Goal: Complete application form

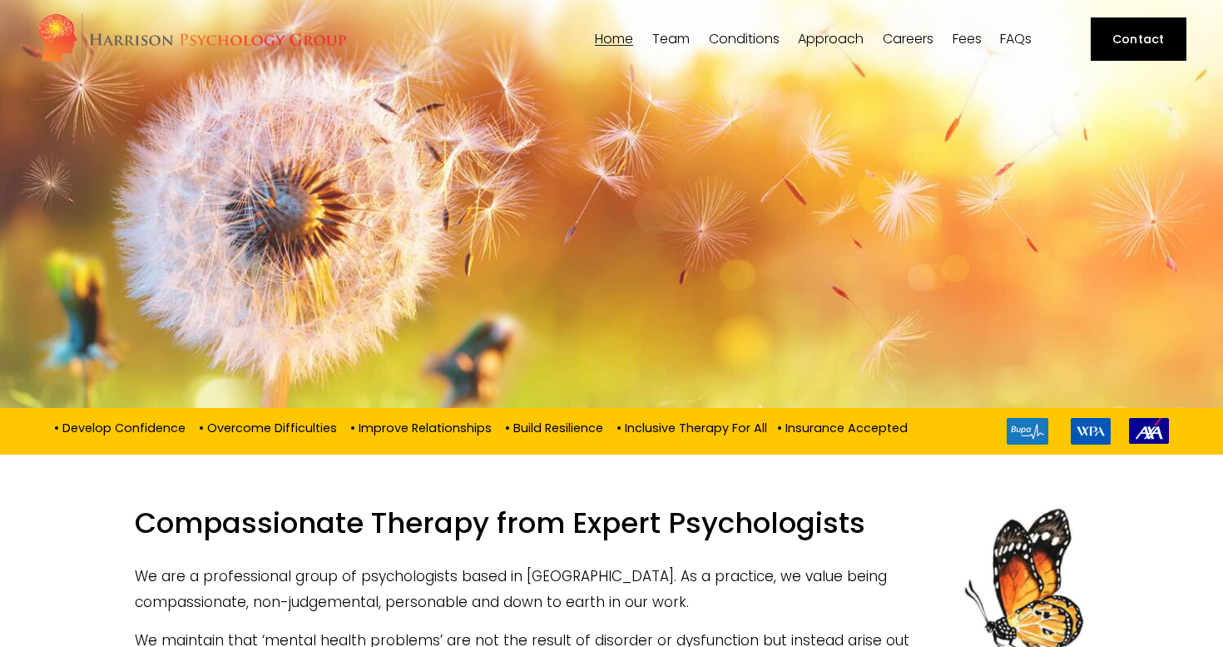
click at [0, 0] on span "[PERSON_NAME]" at bounding box center [0, 0] width 0 height 0
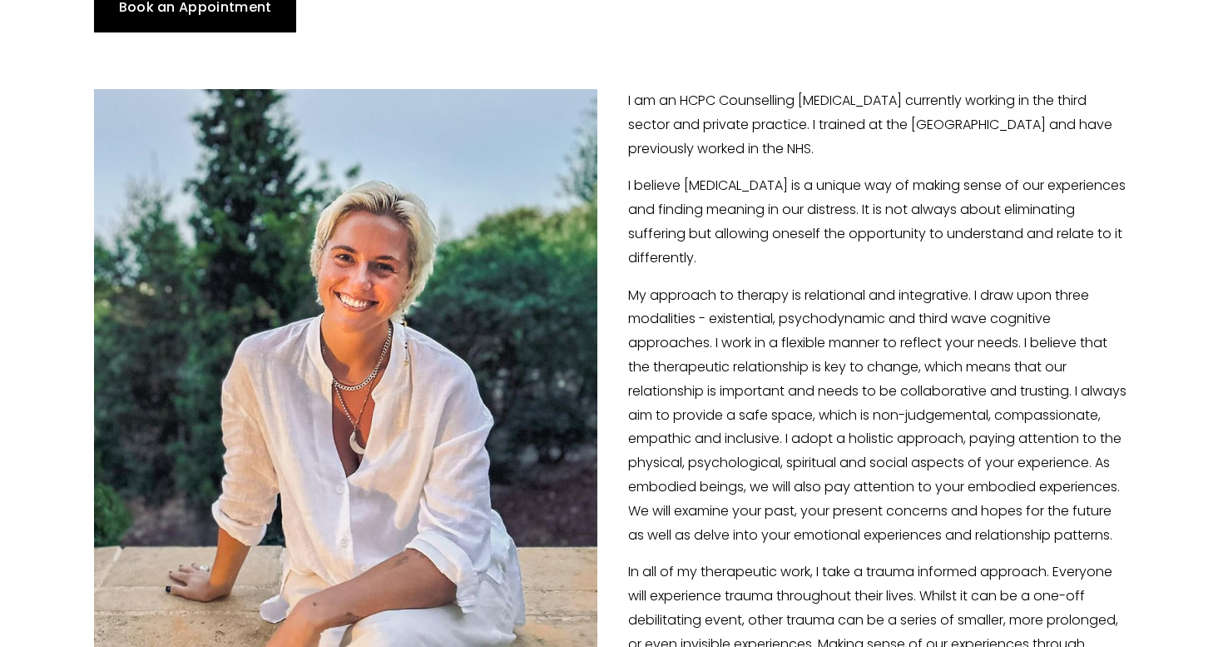
scroll to position [300, 0]
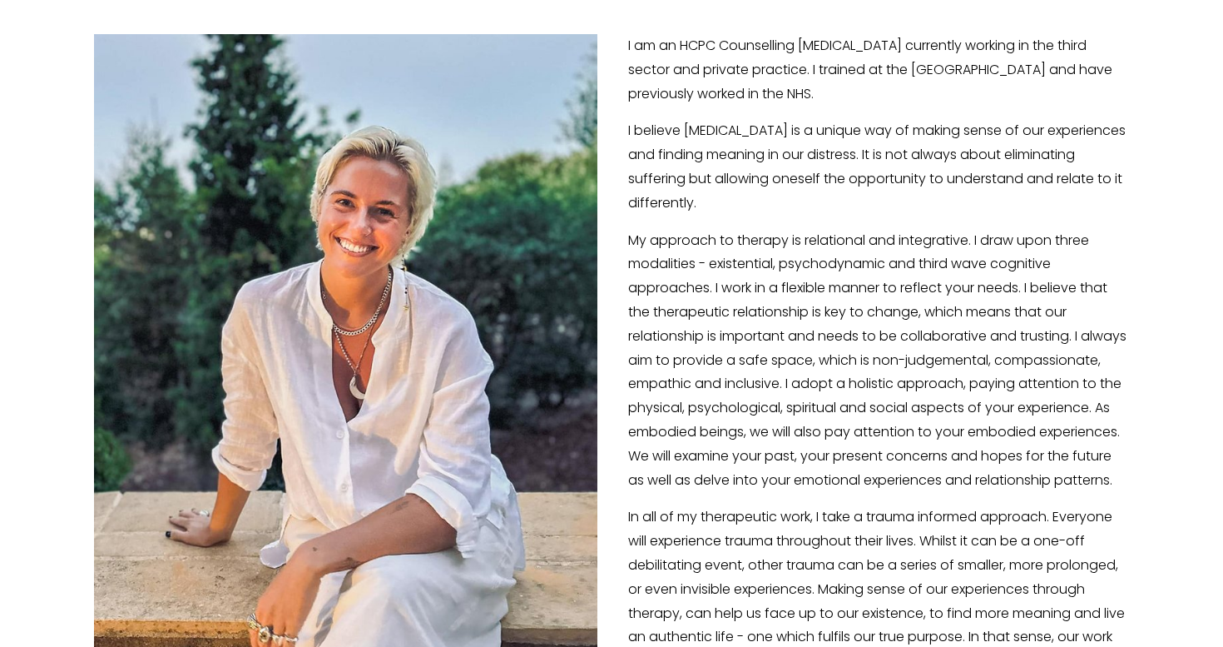
click at [749, 306] on p "My approach to therapy is relational and integrative. I draw upon three modalit…" at bounding box center [611, 361] width 1035 height 264
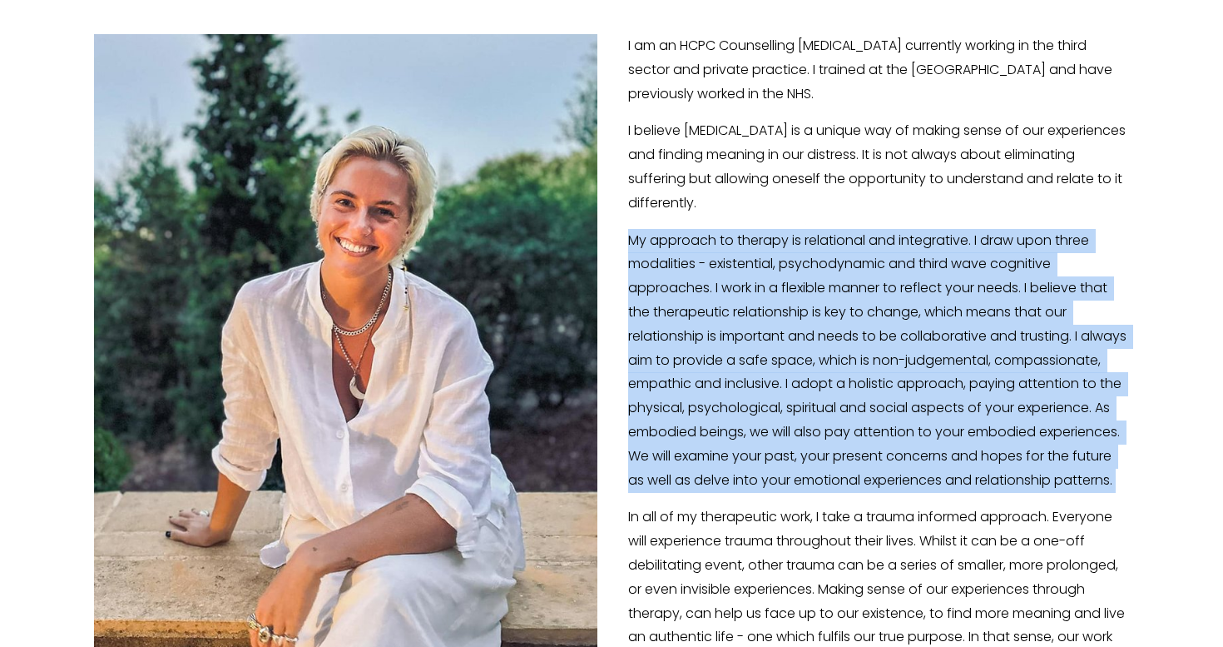
click at [749, 306] on p "My approach to therapy is relational and integrative. I draw upon three modalit…" at bounding box center [611, 361] width 1035 height 264
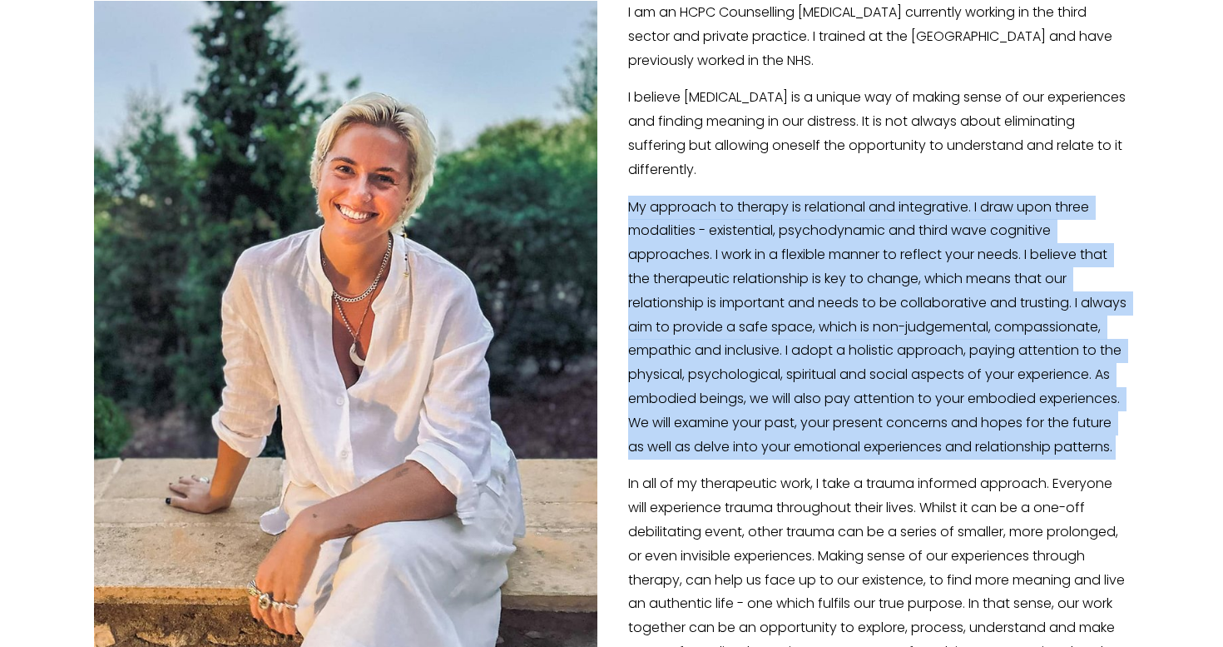
scroll to position [332, 0]
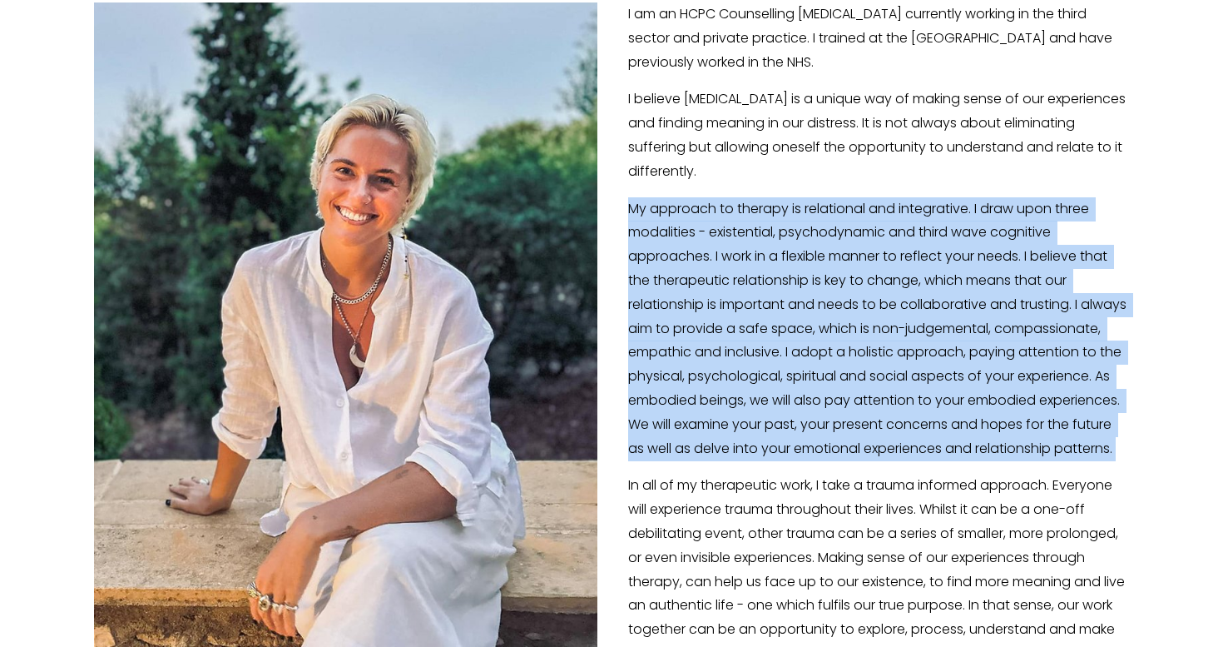
click at [749, 306] on p "My approach to therapy is relational and integrative. I draw upon three modalit…" at bounding box center [611, 329] width 1035 height 264
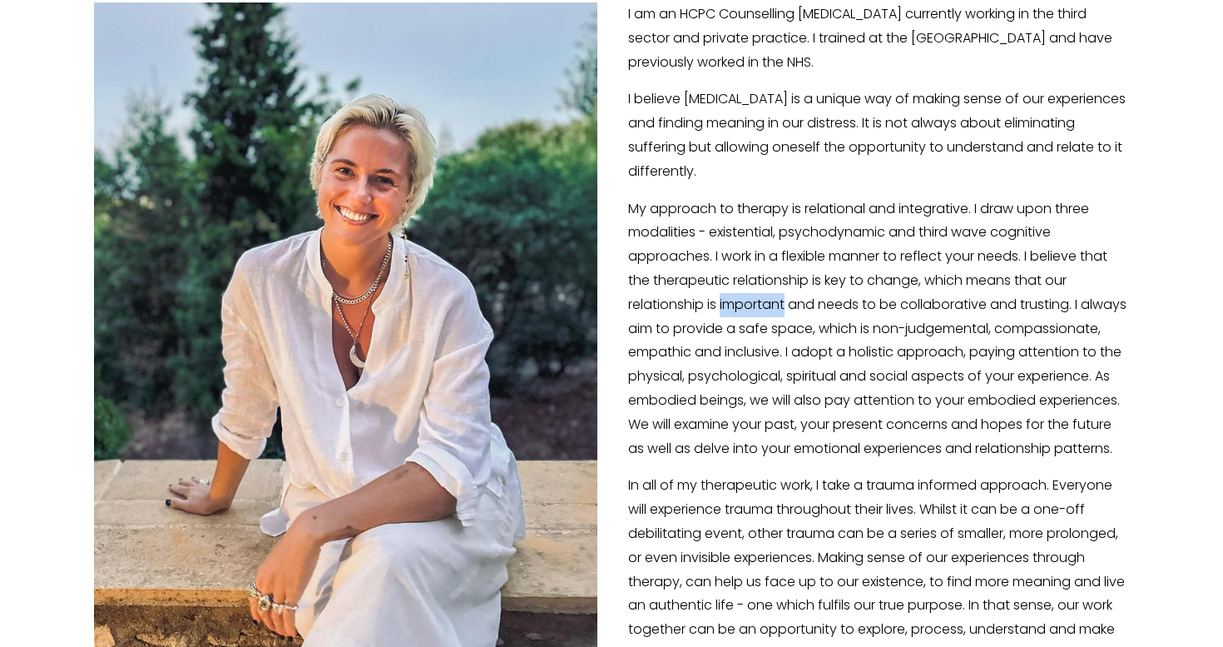
click at [749, 306] on p "My approach to therapy is relational and integrative. I draw upon three modalit…" at bounding box center [611, 329] width 1035 height 264
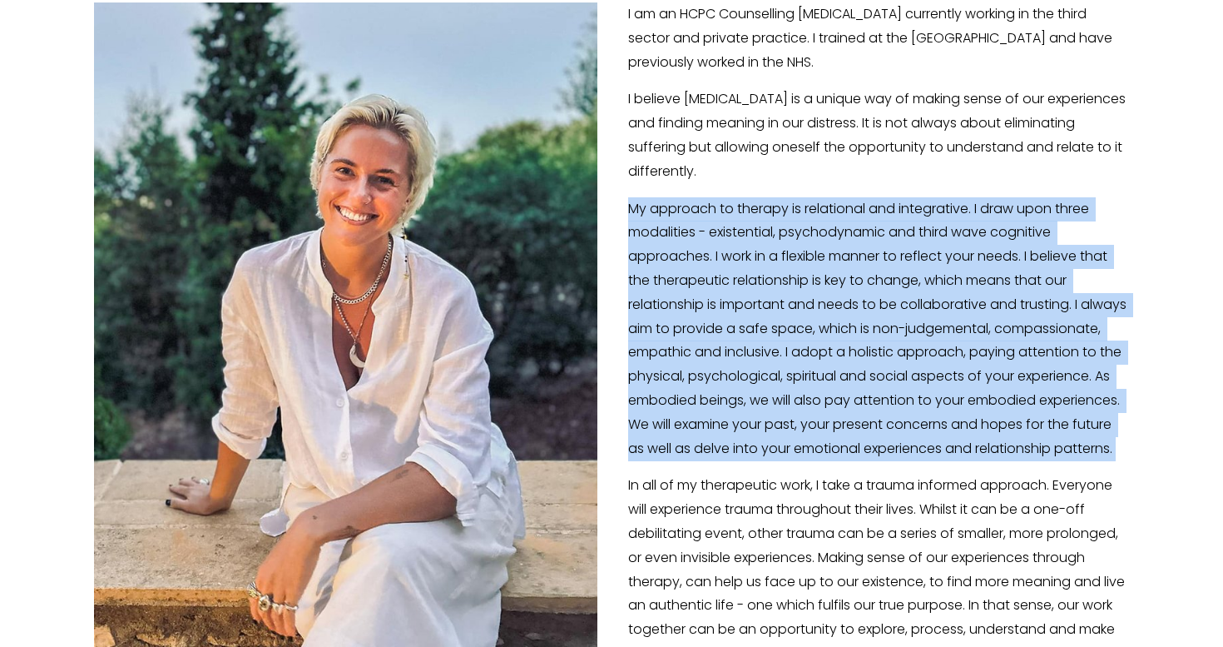
click at [749, 306] on p "My approach to therapy is relational and integrative. I draw upon three modalit…" at bounding box center [611, 329] width 1035 height 264
click at [751, 344] on p "My approach to therapy is relational and integrative. I draw upon three modalit…" at bounding box center [611, 329] width 1035 height 264
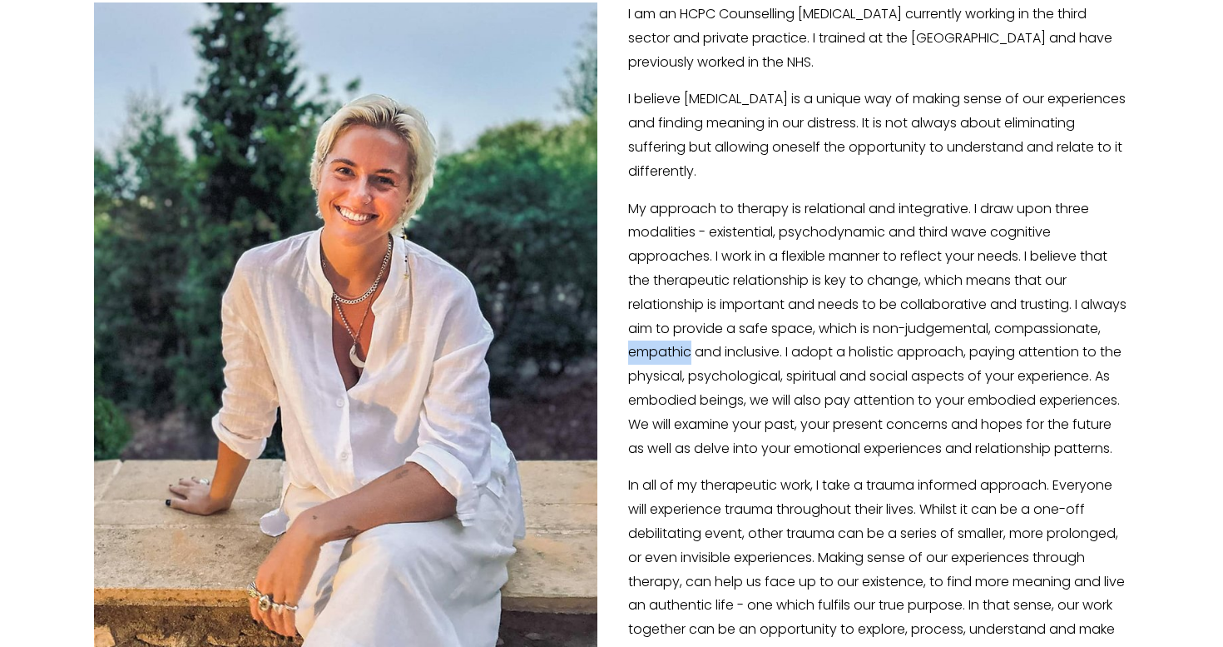
click at [751, 344] on p "My approach to therapy is relational and integrative. I draw upon three modalit…" at bounding box center [611, 329] width 1035 height 264
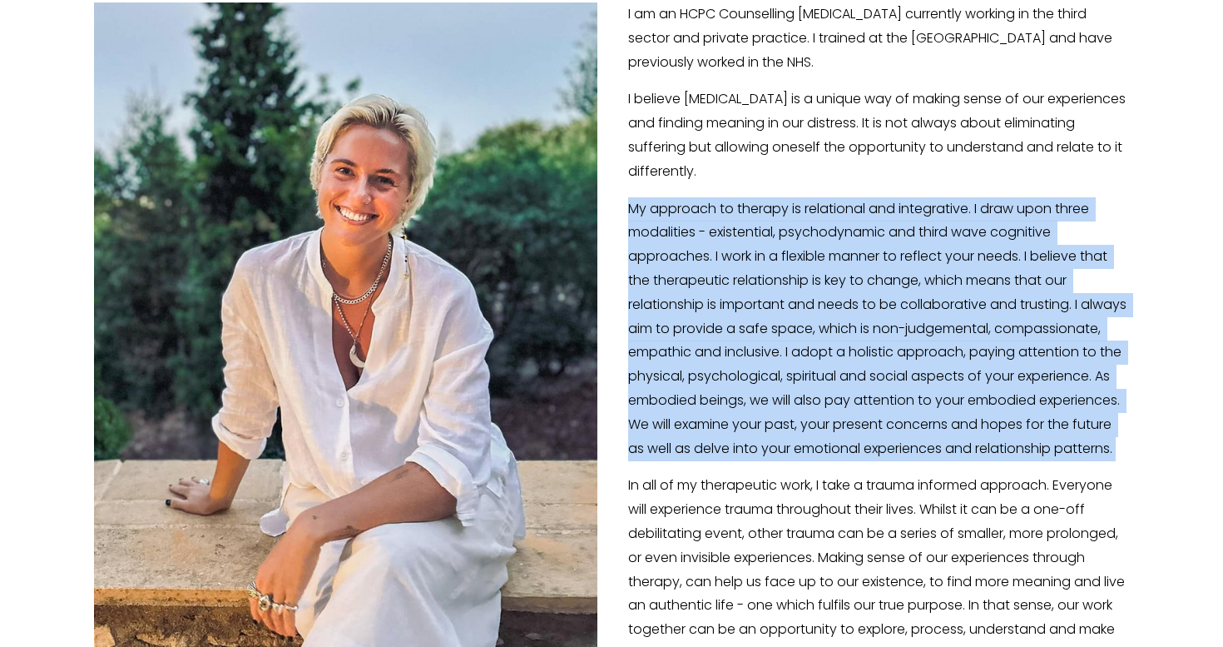
click at [751, 344] on p "My approach to therapy is relational and integrative. I draw upon three modalit…" at bounding box center [611, 329] width 1035 height 264
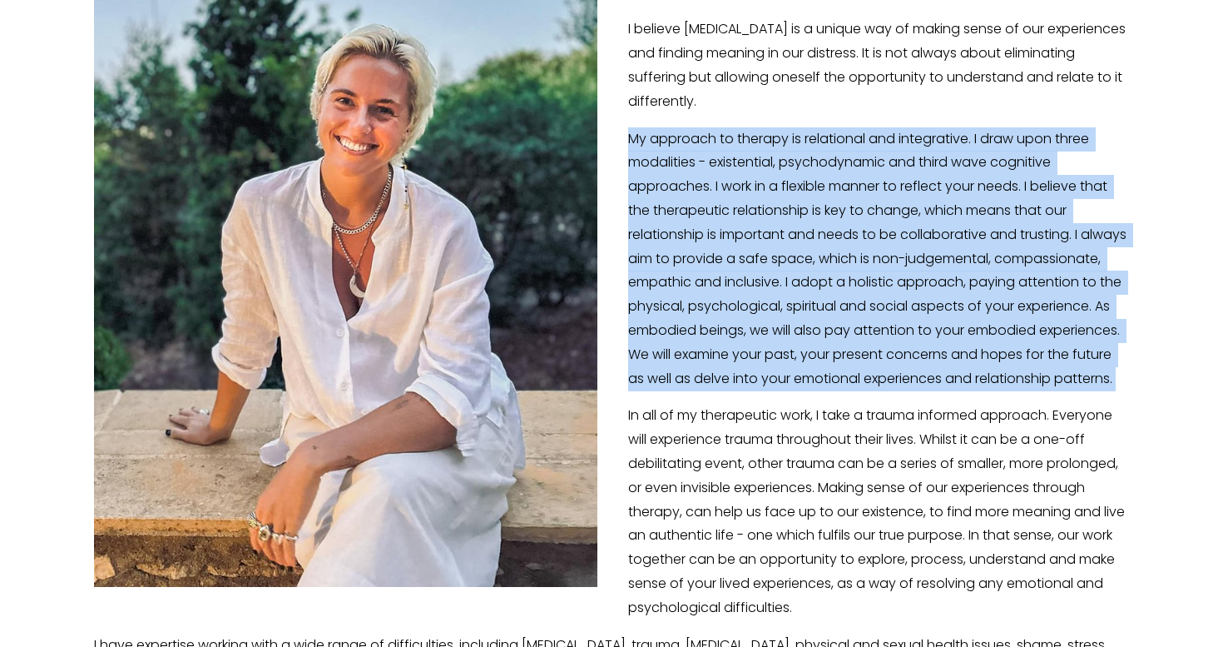
scroll to position [409, 0]
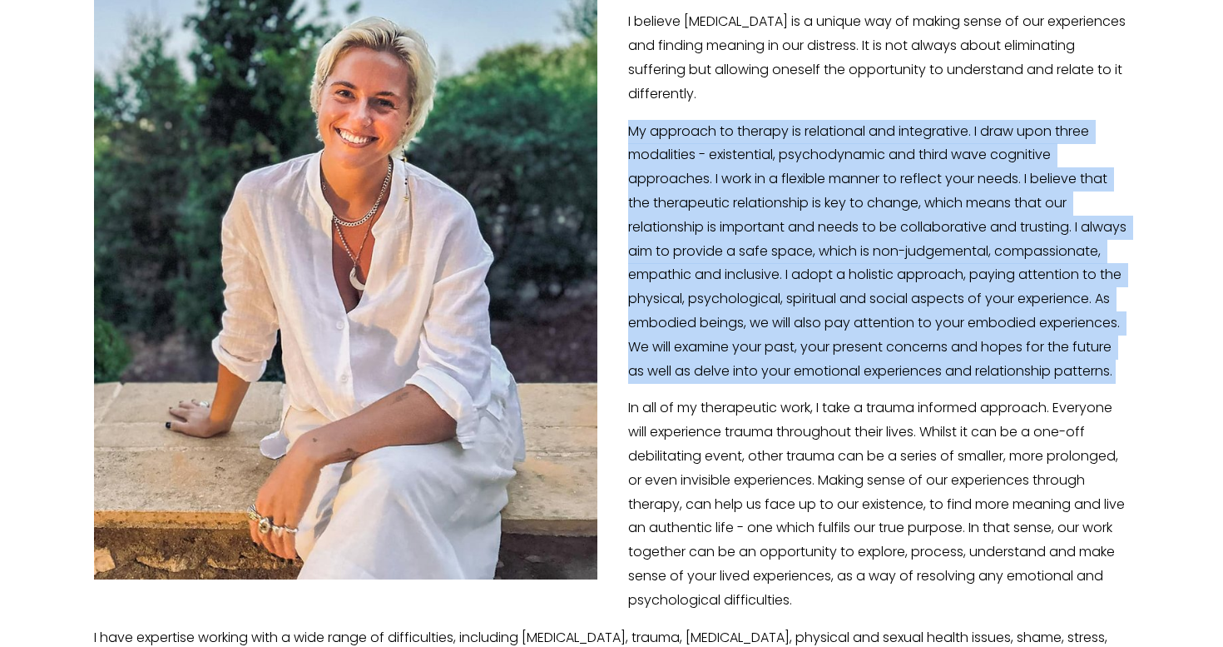
click at [751, 344] on p "My approach to therapy is relational and integrative. I draw upon three modalit…" at bounding box center [611, 252] width 1035 height 264
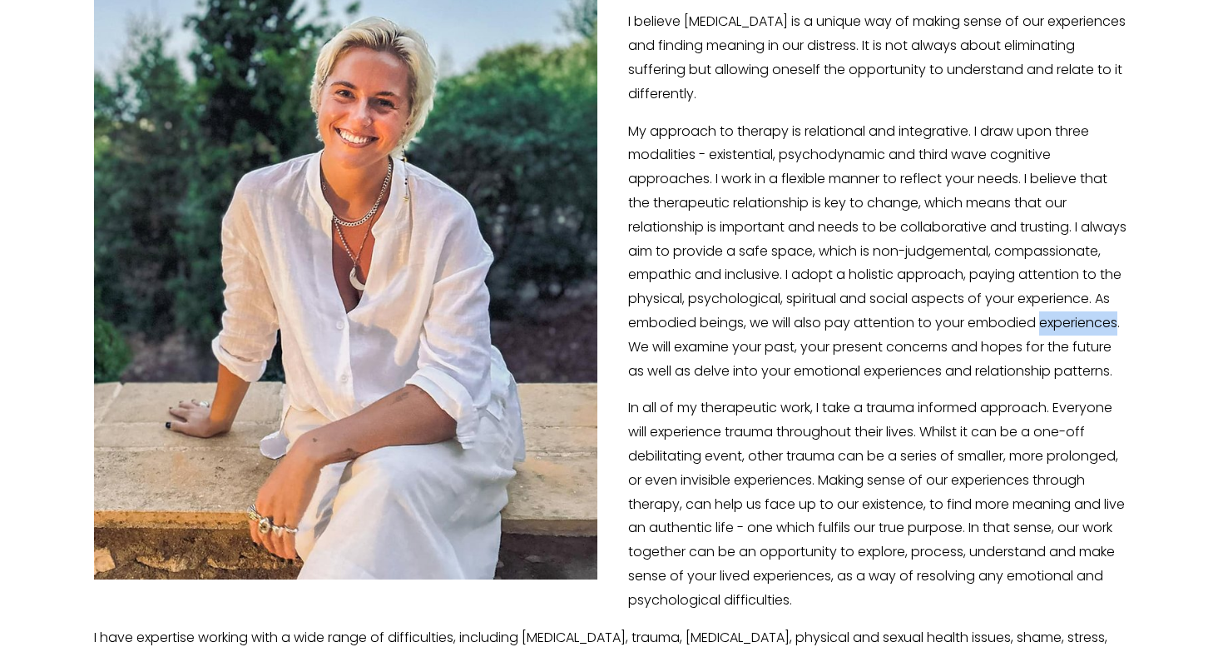
click at [751, 344] on p "My approach to therapy is relational and integrative. I draw upon three modalit…" at bounding box center [611, 252] width 1035 height 264
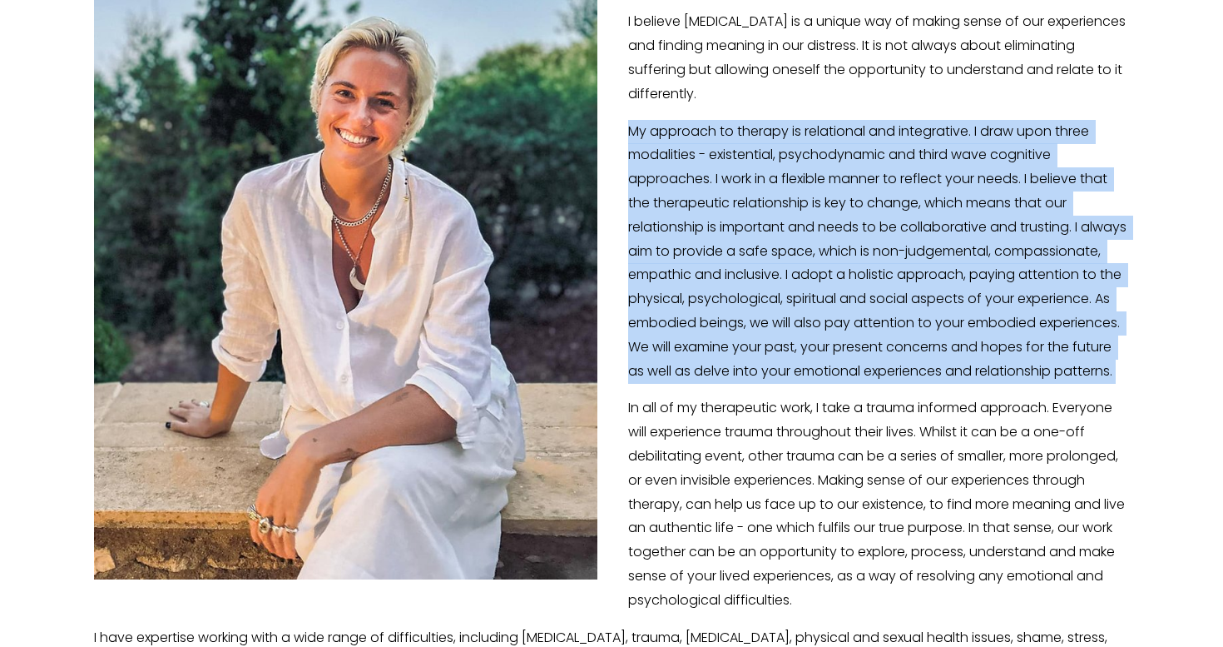
click at [751, 344] on p "My approach to therapy is relational and integrative. I draw upon three modalit…" at bounding box center [611, 252] width 1035 height 264
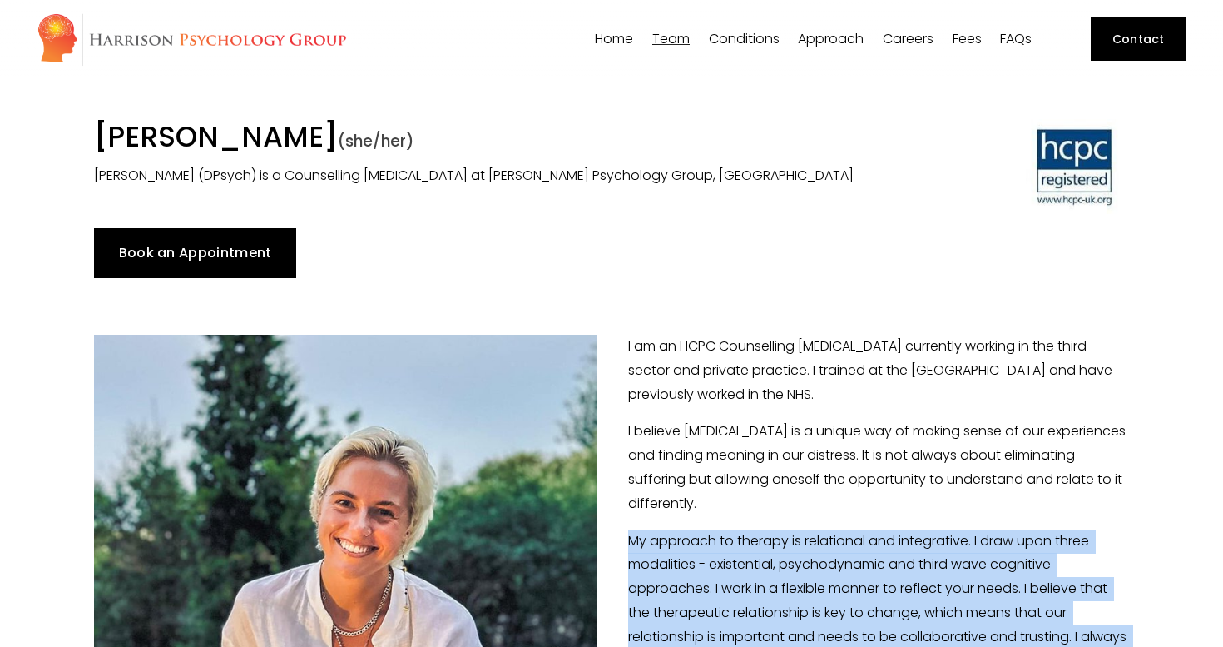
scroll to position [0, 0]
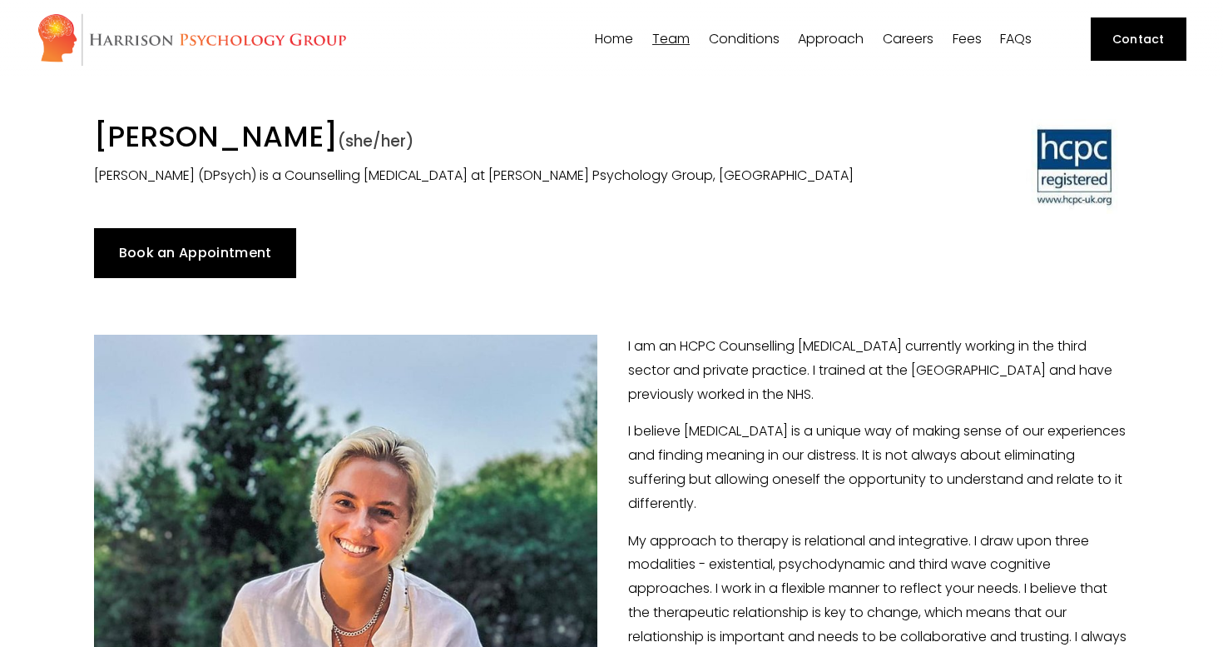
click at [135, 182] on p "Dr Angharad Vaughan (DPsych) is a Counselling Psychologist at Harrison Psycholo…" at bounding box center [478, 176] width 769 height 24
copy p "Angharad"
click at [209, 262] on link "Book an Appointment" at bounding box center [195, 253] width 202 height 50
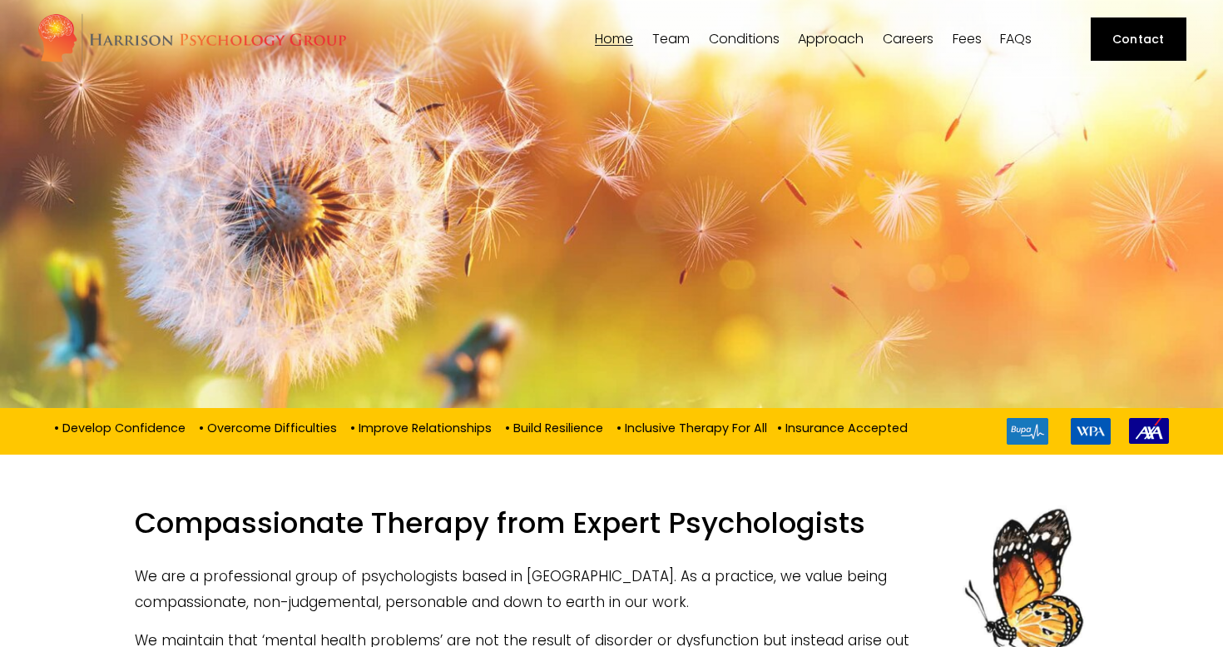
click at [600, 40] on link "Home" at bounding box center [614, 40] width 38 height 16
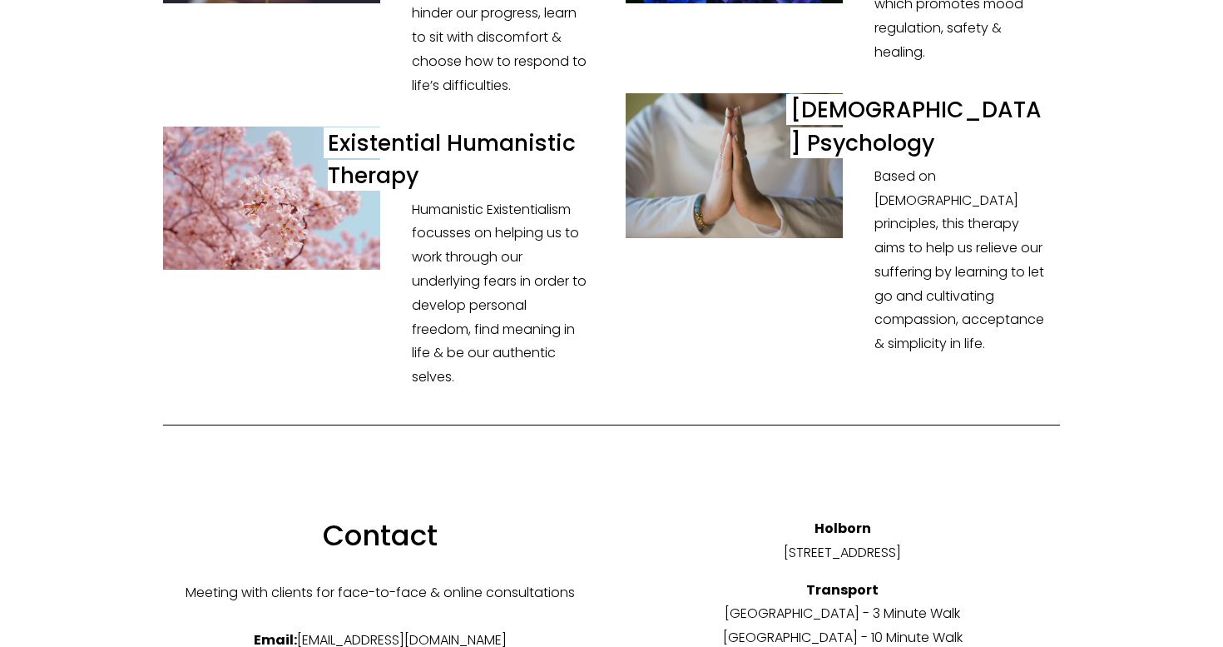
scroll to position [5593, 0]
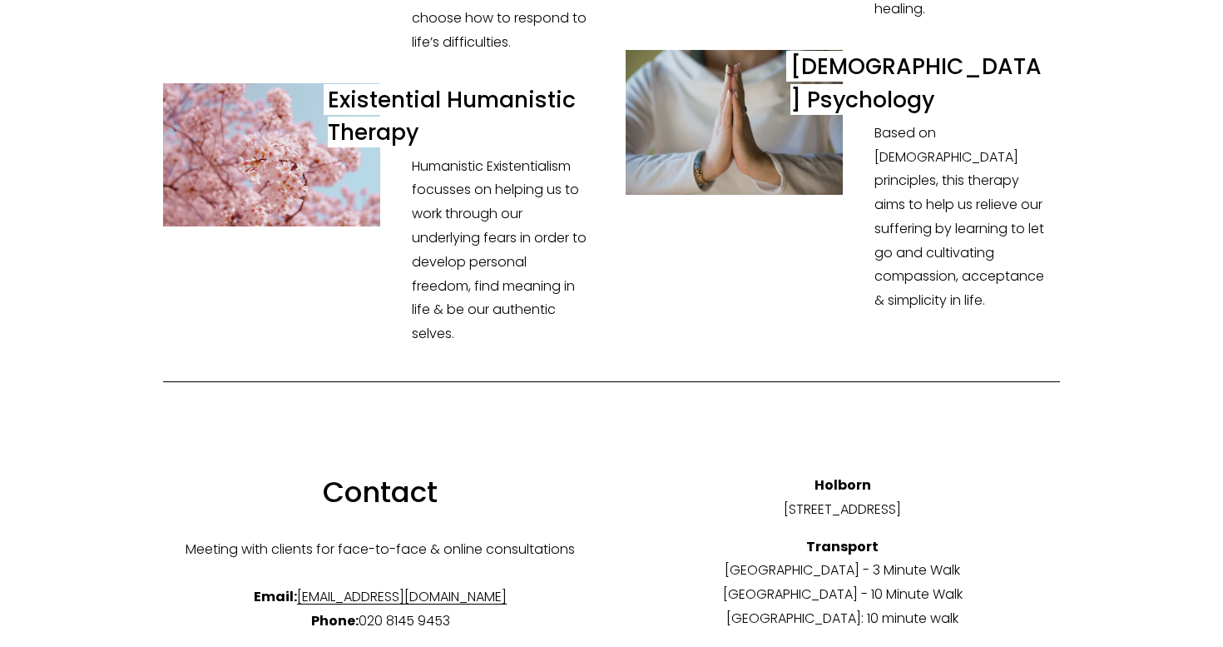
click at [720, 473] on p "Holborn Southampton Place, London, WC1A 2DA" at bounding box center [843, 497] width 434 height 48
click at [790, 473] on p "Holborn Southampton Place, London, WC1A 2DA" at bounding box center [843, 497] width 434 height 48
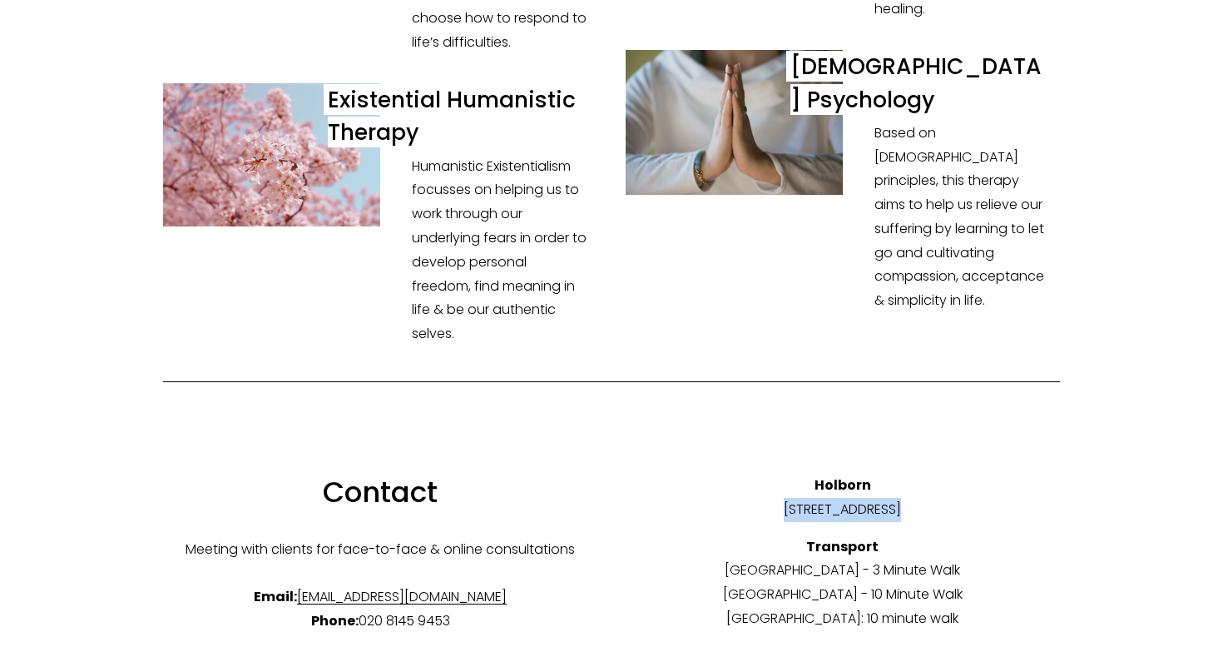
click at [878, 473] on p "Holborn Southampton Place, London, WC1A 2DA" at bounding box center [843, 497] width 434 height 48
drag, startPoint x: 717, startPoint y: 383, endPoint x: 983, endPoint y: 388, distance: 265.5
click at [983, 473] on p "Holborn Southampton Place, London, WC1A 2DA" at bounding box center [843, 497] width 434 height 48
copy p "[STREET_ADDRESS]"
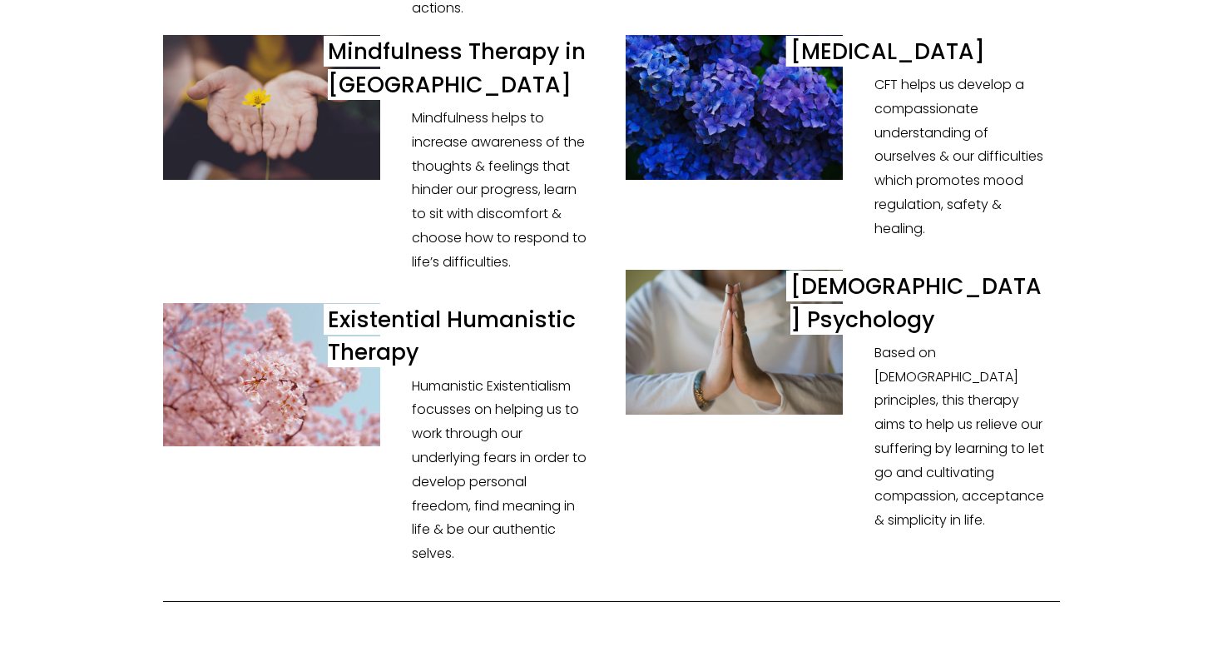
scroll to position [5362, 0]
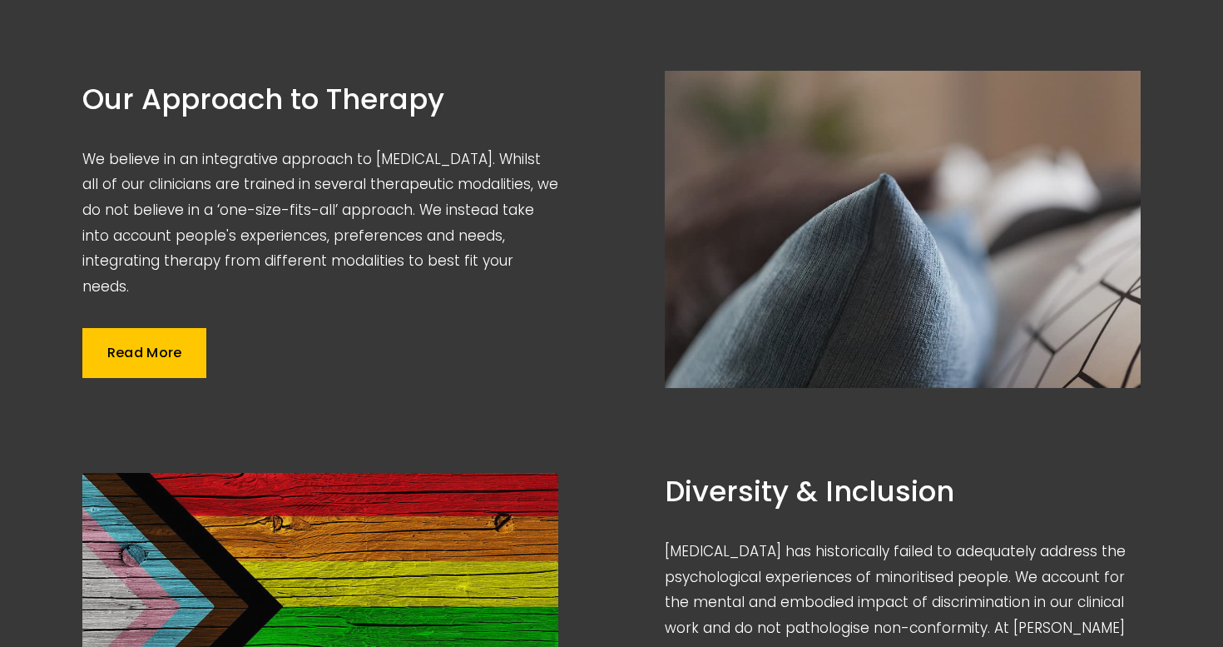
scroll to position [990, 0]
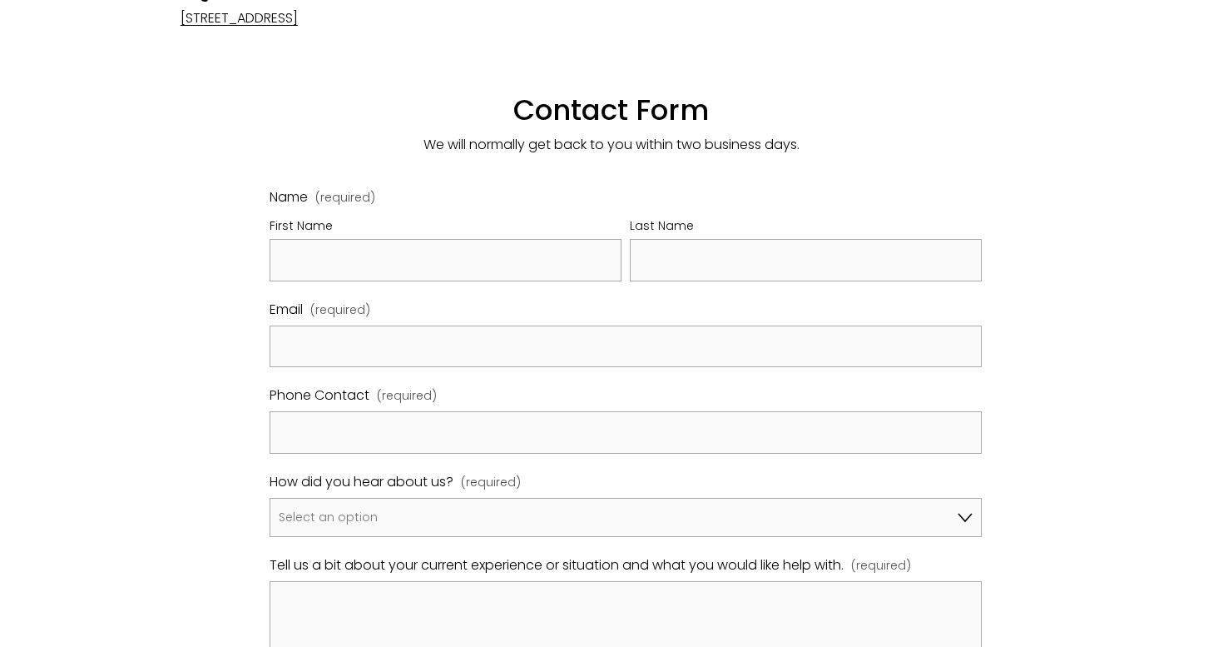
scroll to position [701, 0]
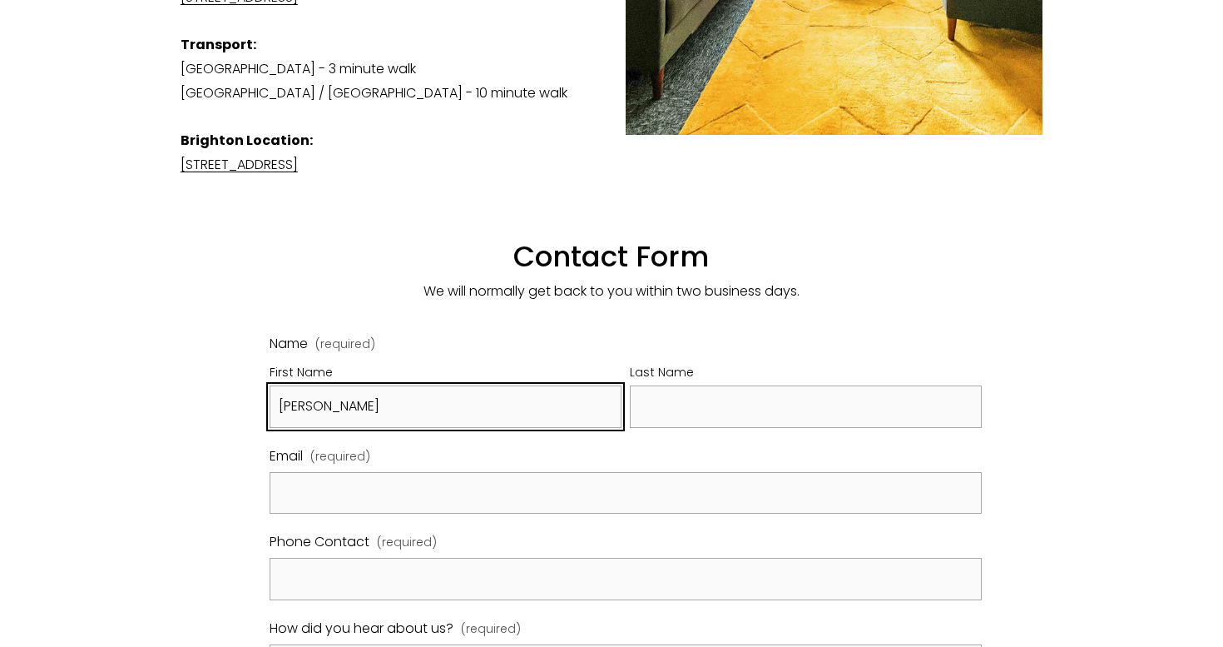
type input "Richard"
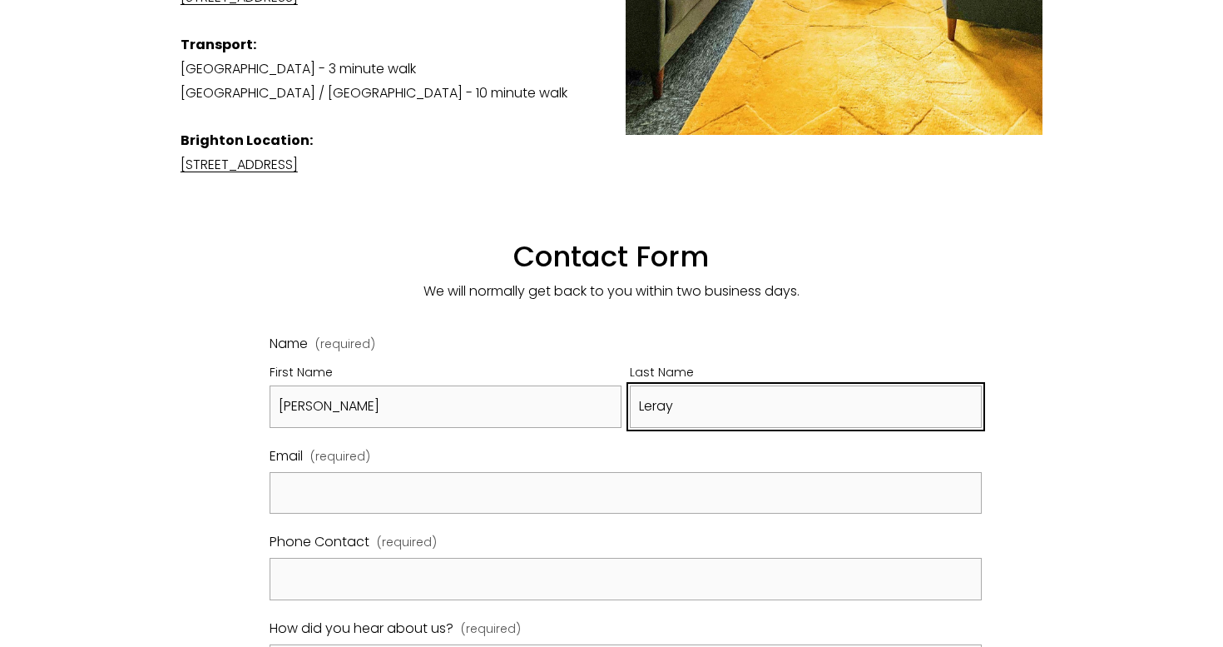
type input "Leray"
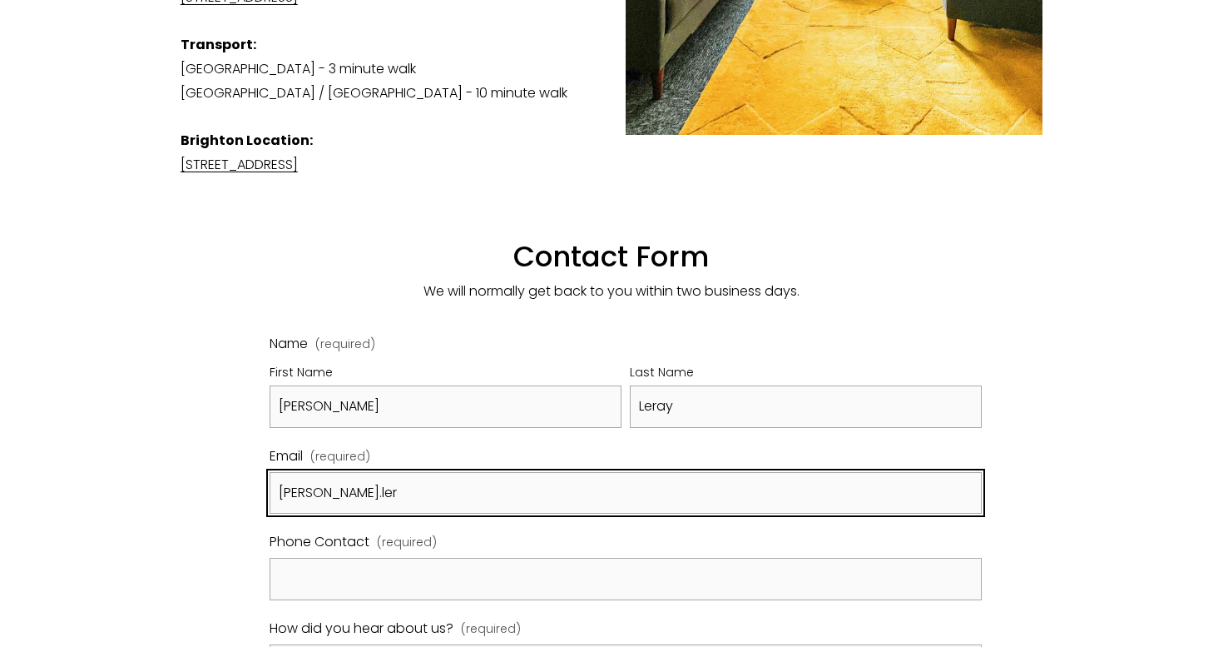
type input "richard.ler"
click at [424, 472] on input "richard.ler" at bounding box center [626, 493] width 712 height 42
type input "richard.leray@hotmail.fr"
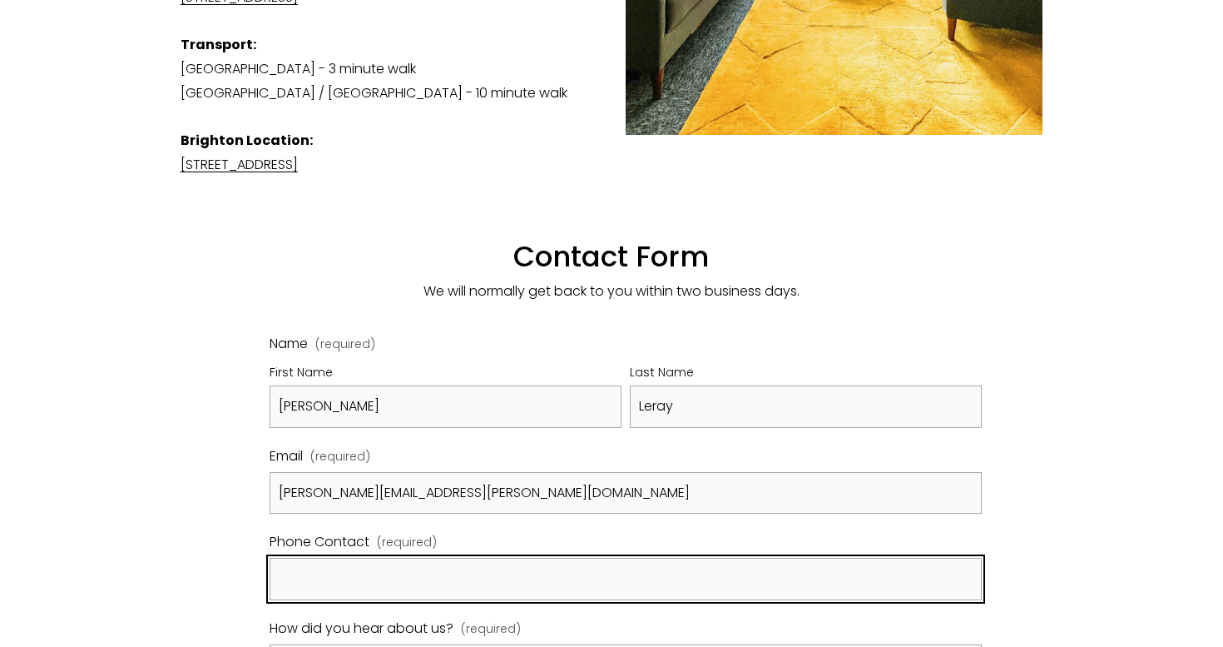
click at [393, 557] on input "Phone Contact (required)" at bounding box center [626, 578] width 712 height 42
type input "07563002756"
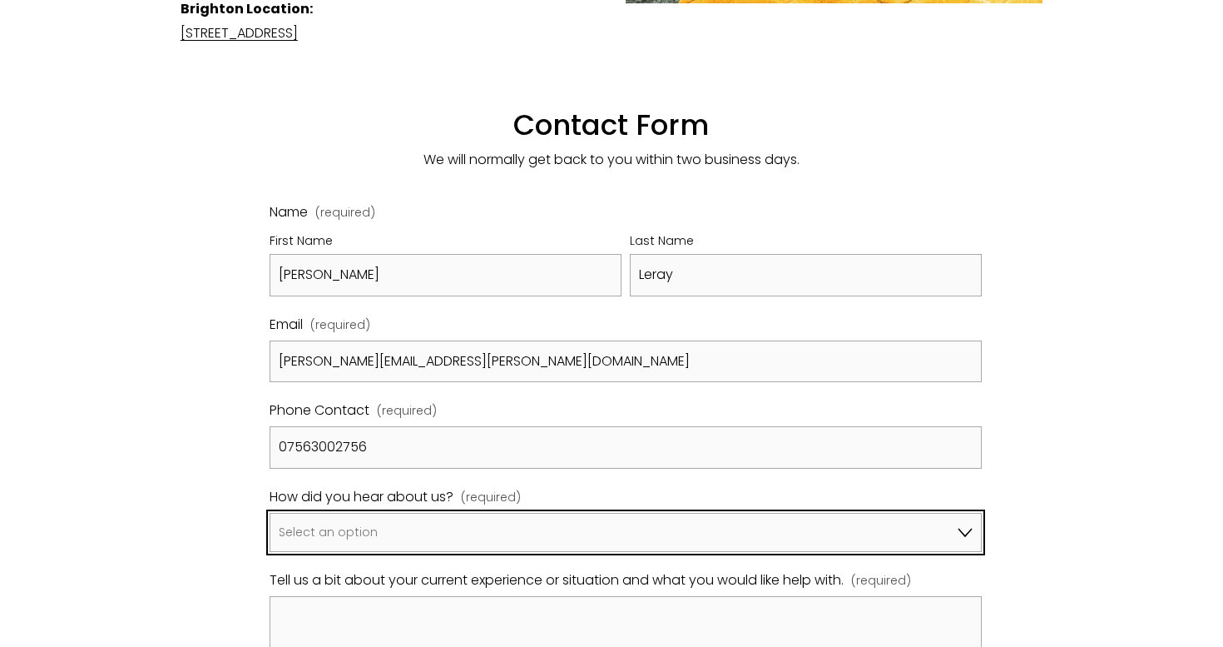
scroll to position [837, 0]
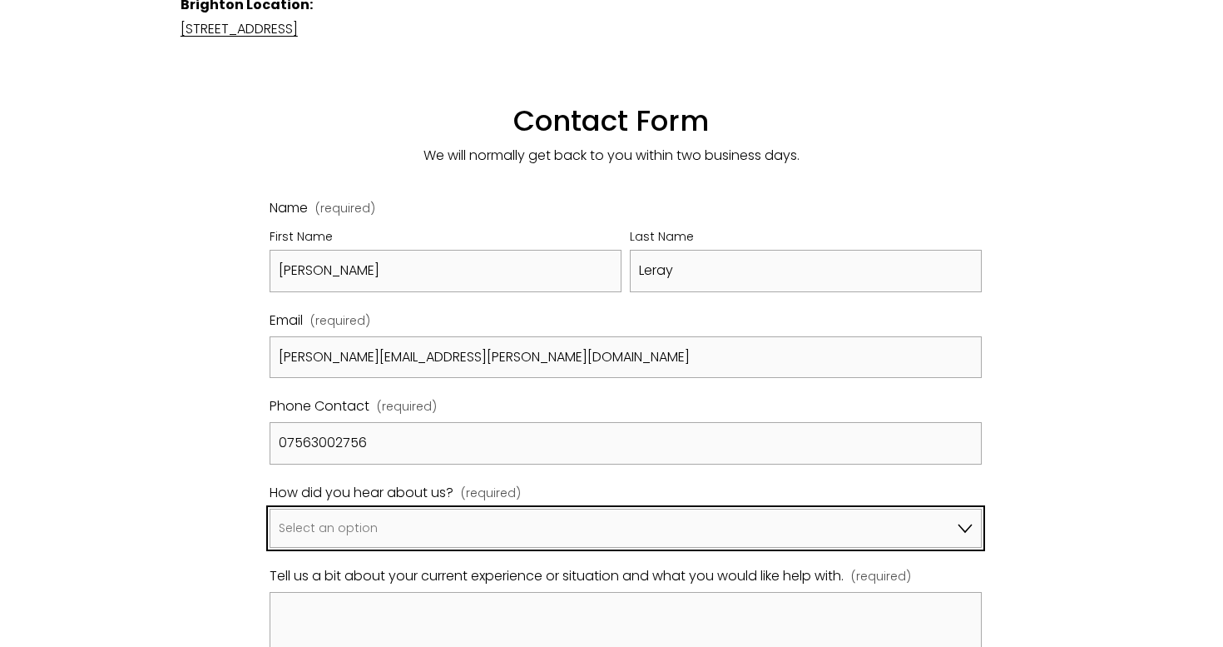
select select "Bupa Website"
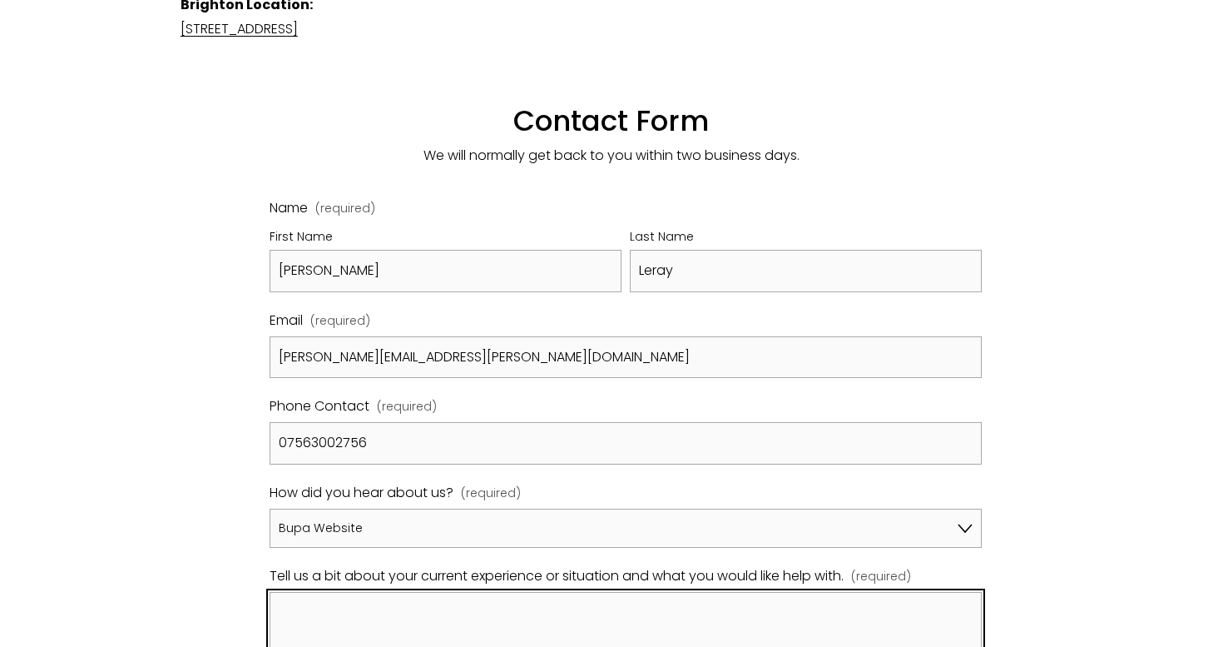
click at [365, 592] on textarea "Tell us a bit about your current experience or situation and what you would lik…" at bounding box center [626, 633] width 712 height 83
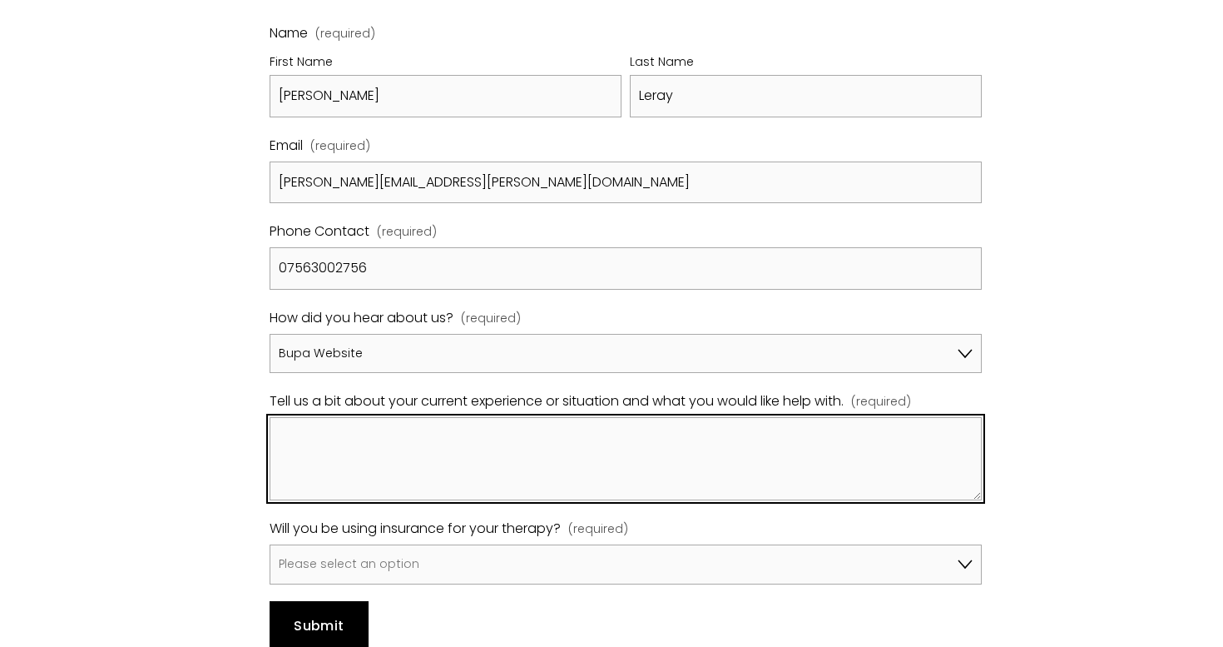
scroll to position [1018, 0]
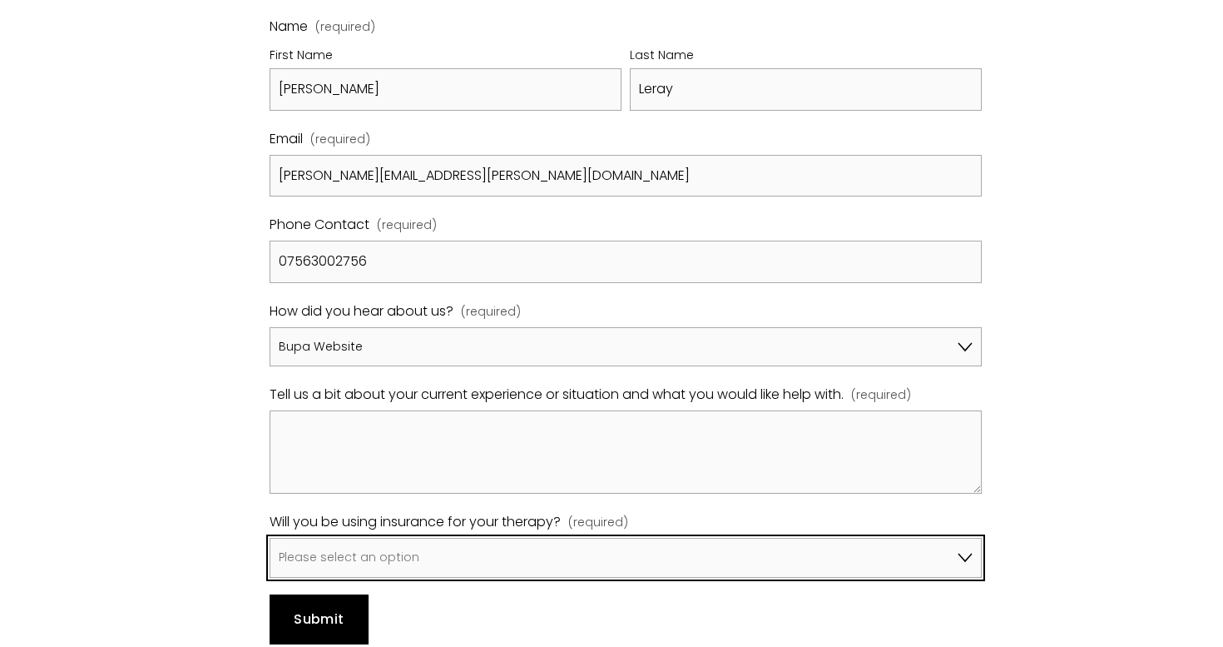
select select "Yes, I will be using Bupa"
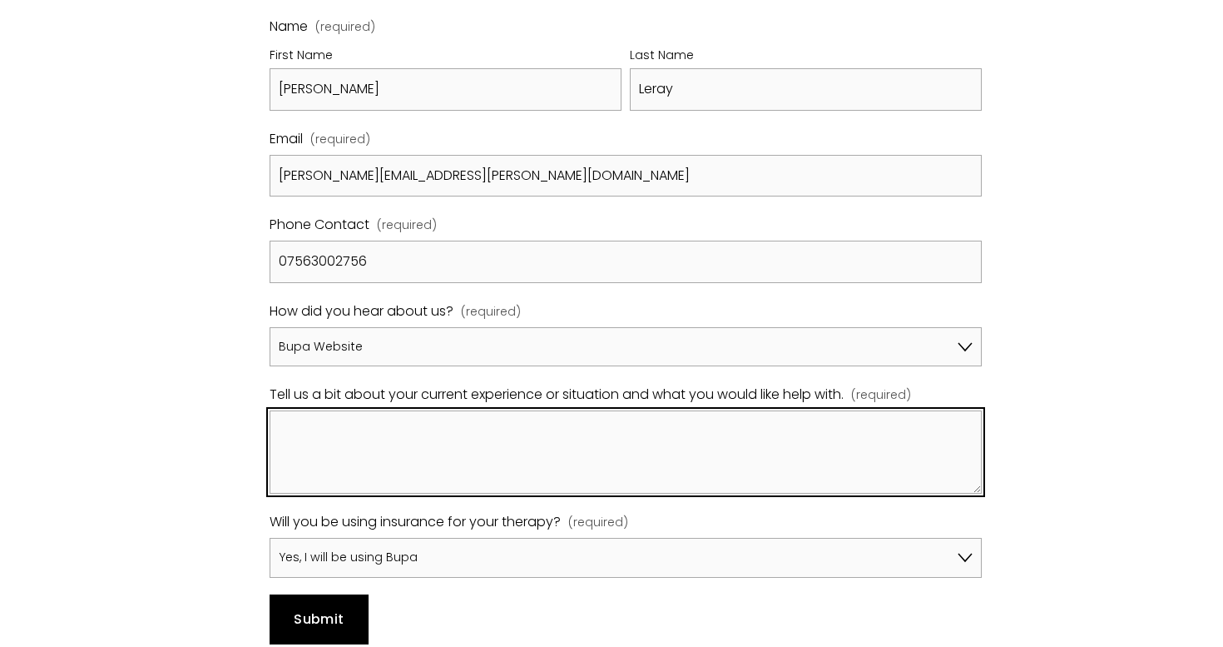
click at [344, 410] on textarea "Tell us a bit about your current experience or situation and what you would lik…" at bounding box center [626, 451] width 712 height 83
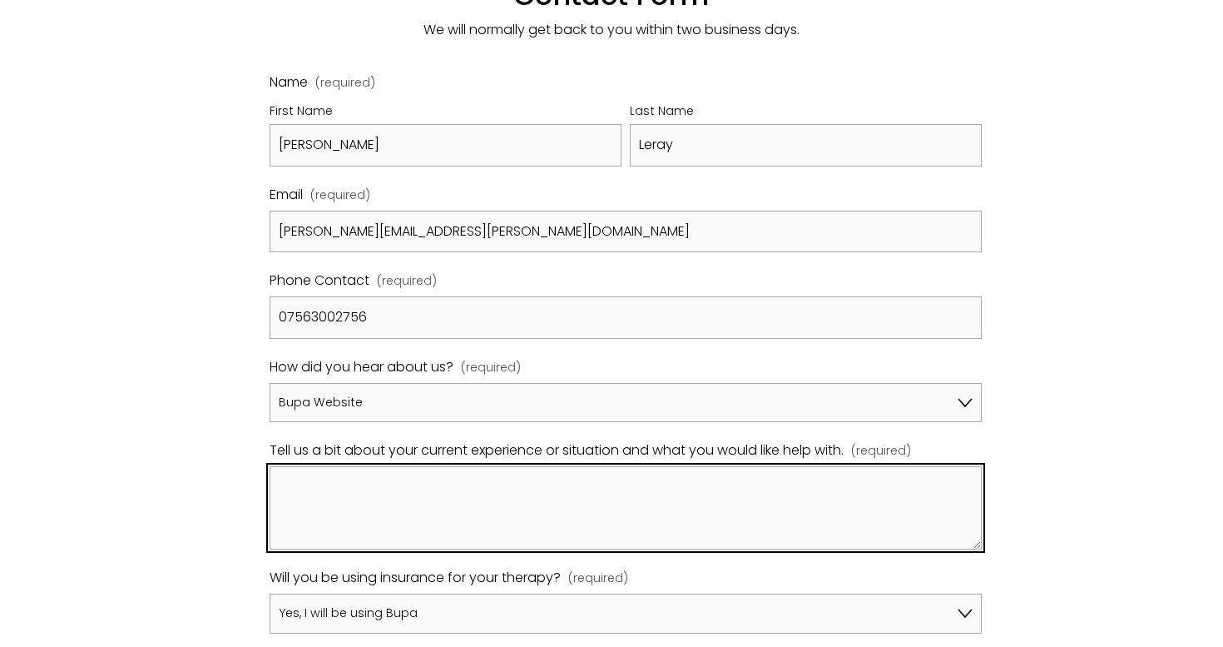
scroll to position [966, 0]
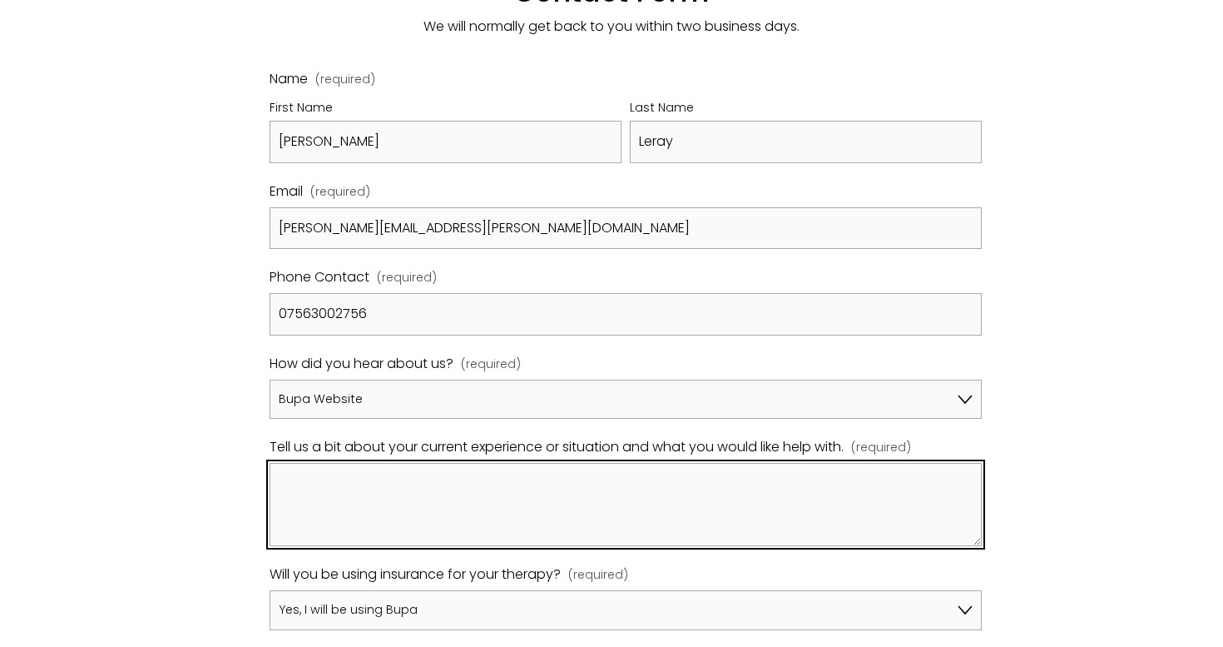
click at [342, 473] on textarea "Tell us a bit about your current experience or situation and what you would lik…" at bounding box center [626, 504] width 712 height 83
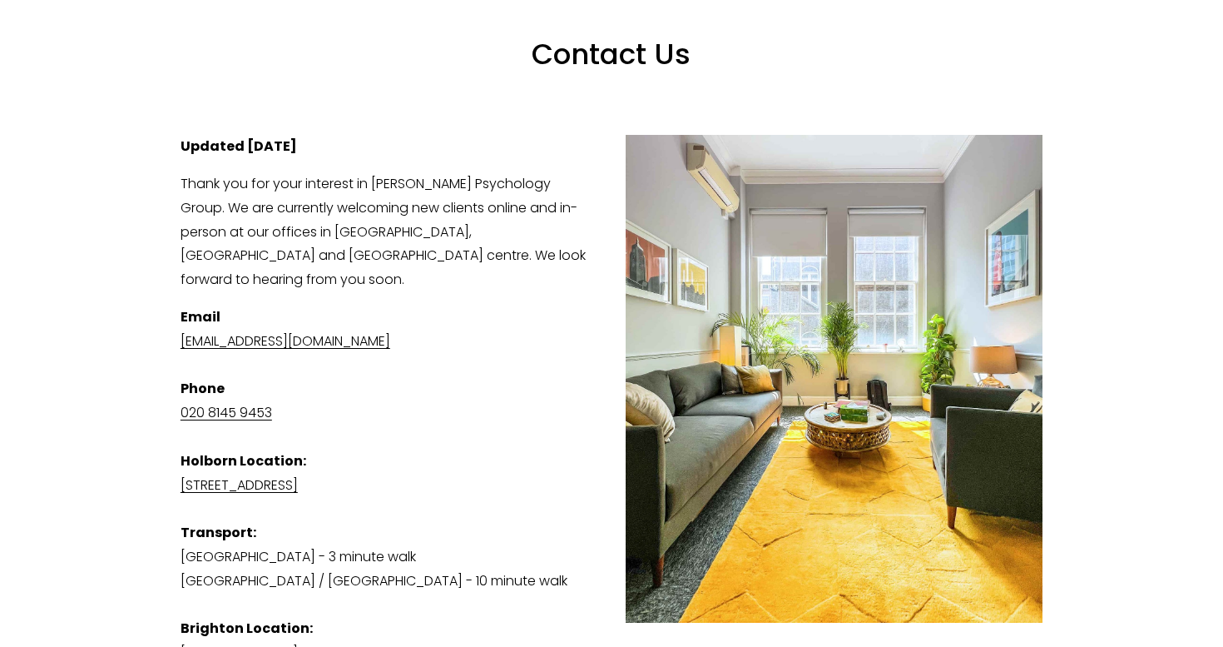
scroll to position [430, 0]
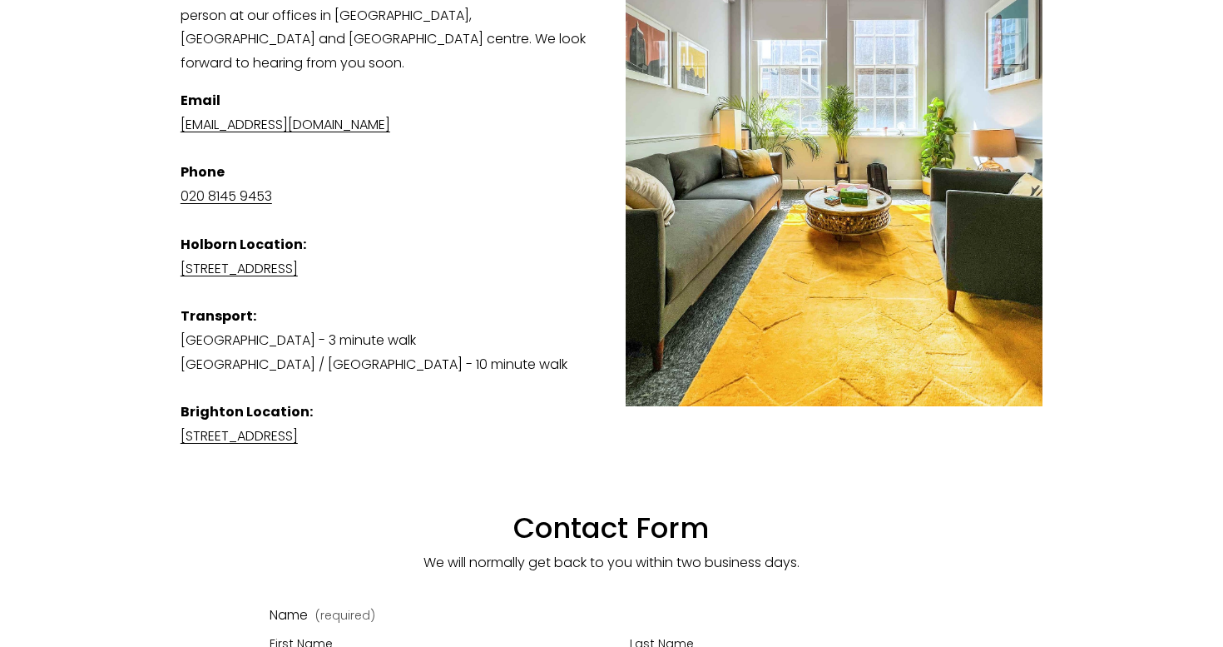
click at [272, 329] on p "Email admin@harrisonpsychologygroup.com Phone 020 8145 9453 Holborn Location: S…" at bounding box center [612, 268] width 862 height 359
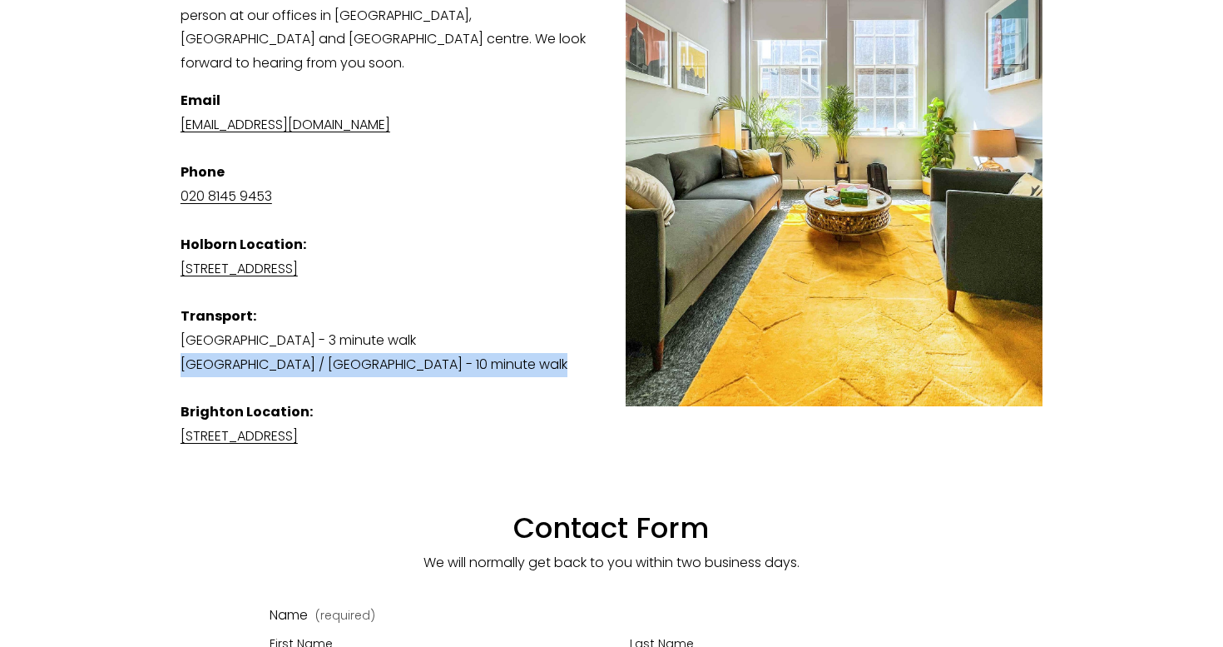
click at [272, 329] on p "Email admin@harrisonpsychologygroup.com Phone 020 8145 9453 Holborn Location: S…" at bounding box center [612, 268] width 862 height 359
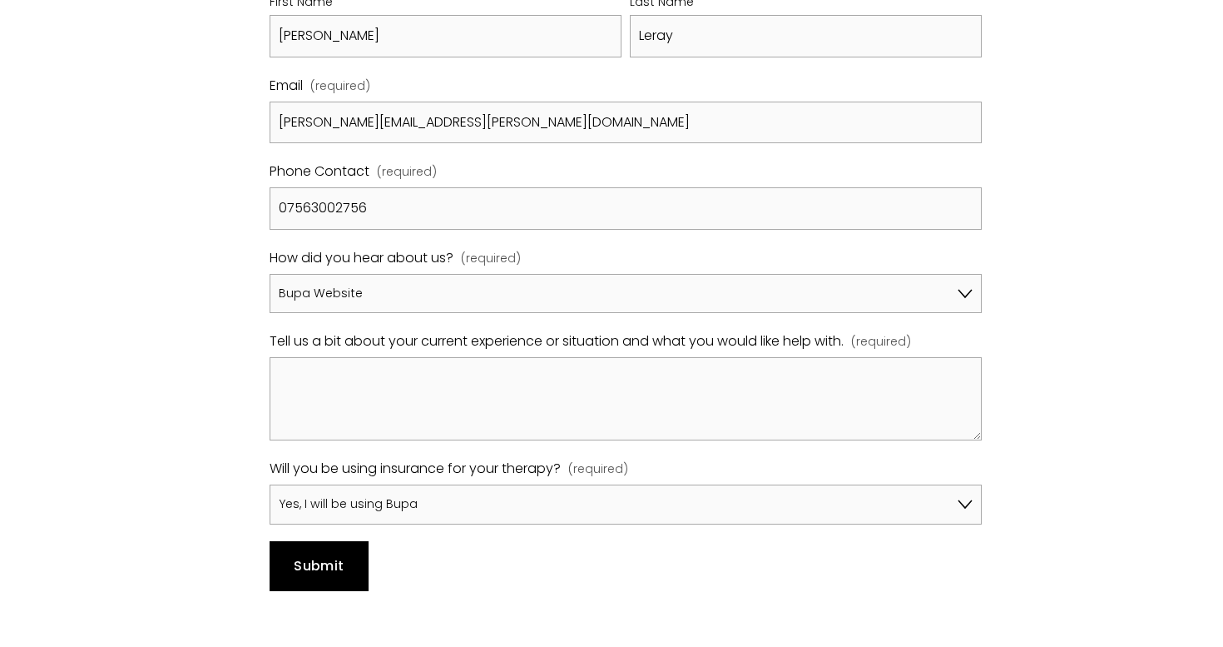
scroll to position [1082, 0]
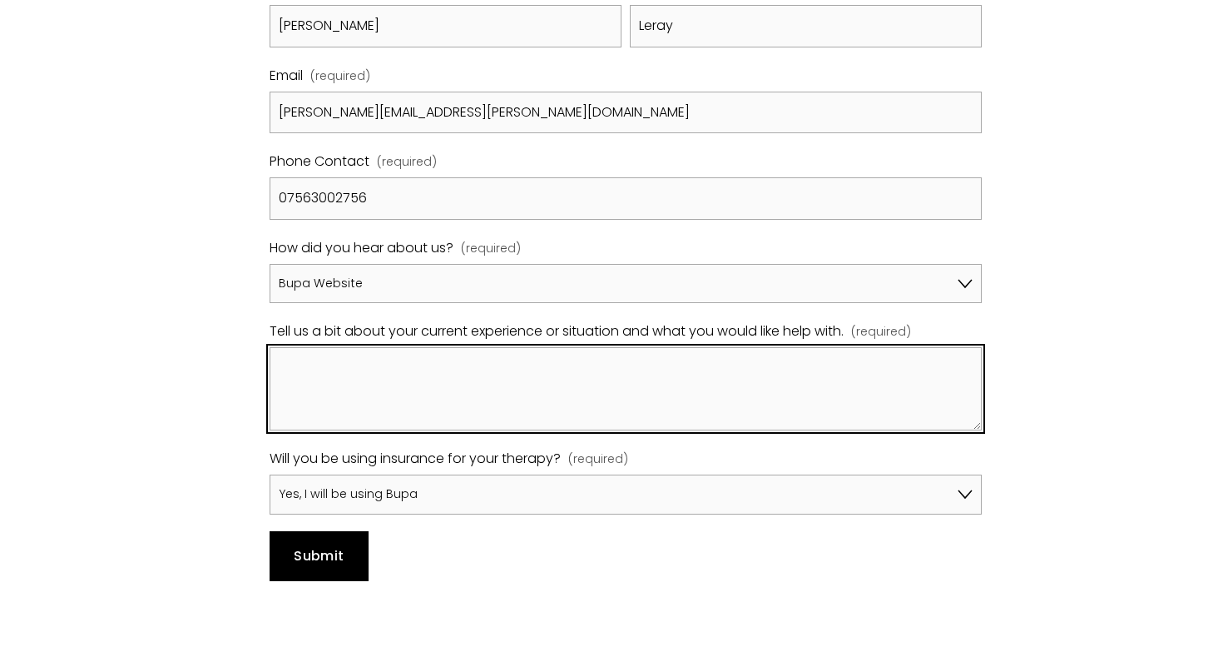
click at [338, 347] on textarea "Tell us a bit about your current experience or situation and what you would lik…" at bounding box center [626, 388] width 712 height 83
paste textarea "Hello Mr. Gaber, I hope you are well, my name is Richard Leray. I have been ref…"
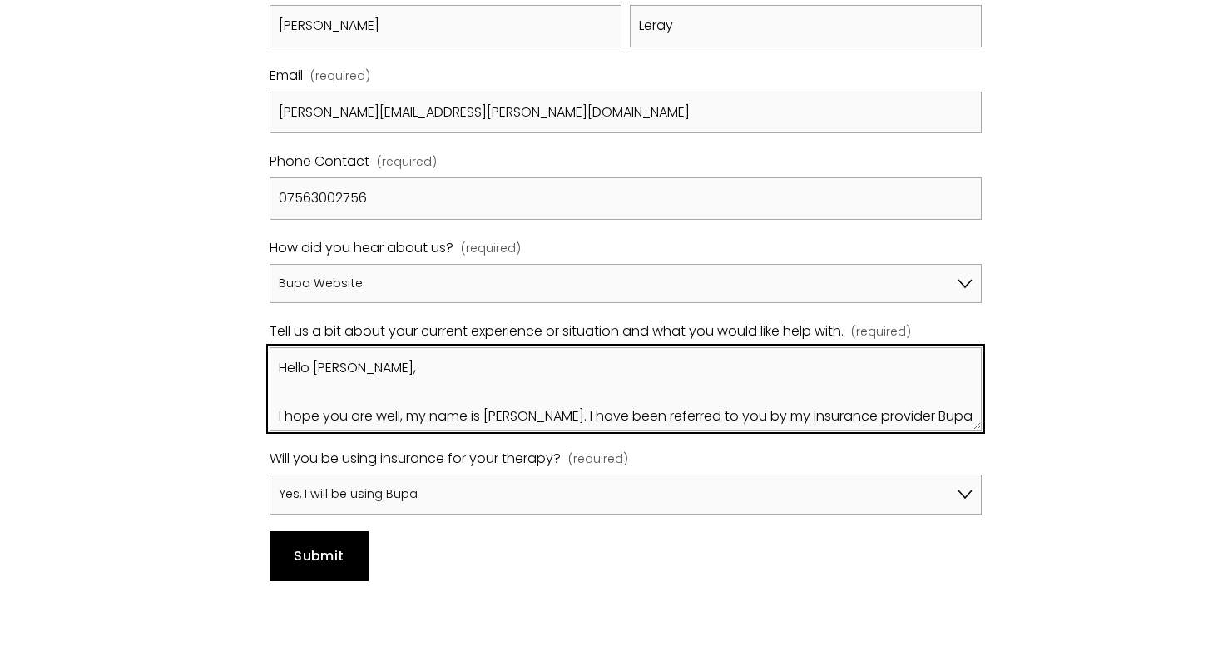
scroll to position [0, 0]
drag, startPoint x: 314, startPoint y: 322, endPoint x: 376, endPoint y: 324, distance: 62.5
click at [376, 347] on textarea "Hello Mr. Gaber, I hope you are well, my name is Richard Leray. I have been ref…" at bounding box center [626, 388] width 712 height 83
click at [448, 349] on textarea "Hello, I hope you are well, my name is Richard Leray. I have been referred to y…" at bounding box center [626, 388] width 712 height 83
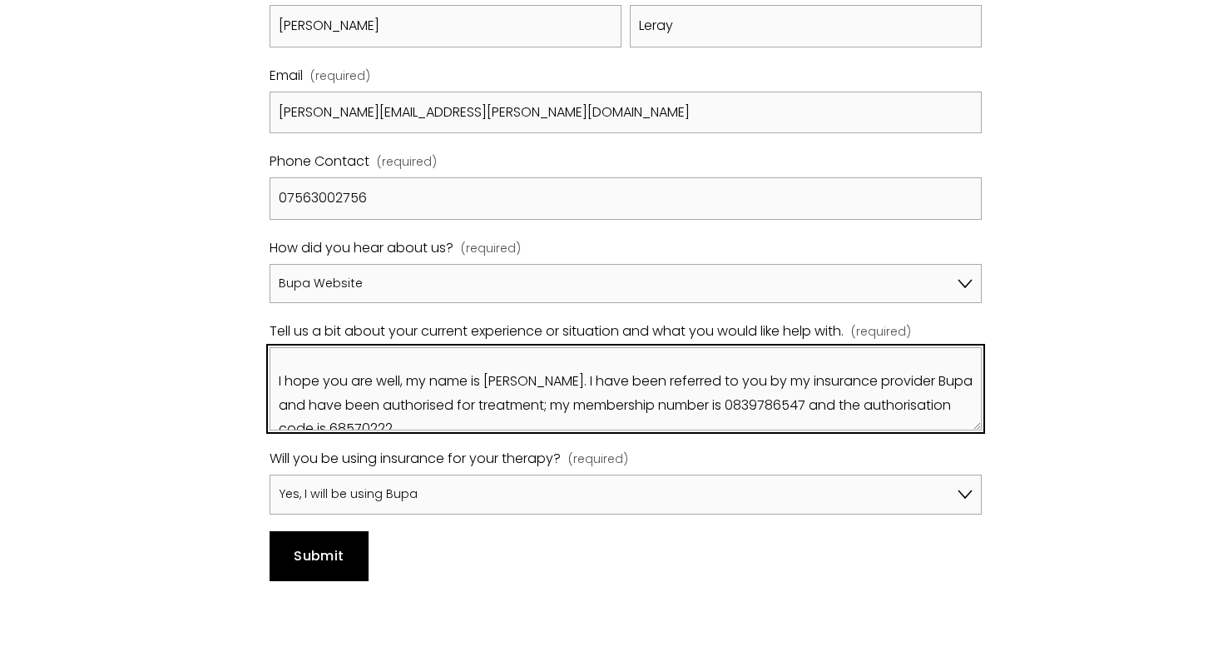
scroll to position [34, 0]
drag, startPoint x: 285, startPoint y: 359, endPoint x: 390, endPoint y: 374, distance: 106.7
click at [390, 374] on textarea "Hello, I hope you are well, my name is Richard Leray. I have been referred to y…" at bounding box center [626, 388] width 712 height 83
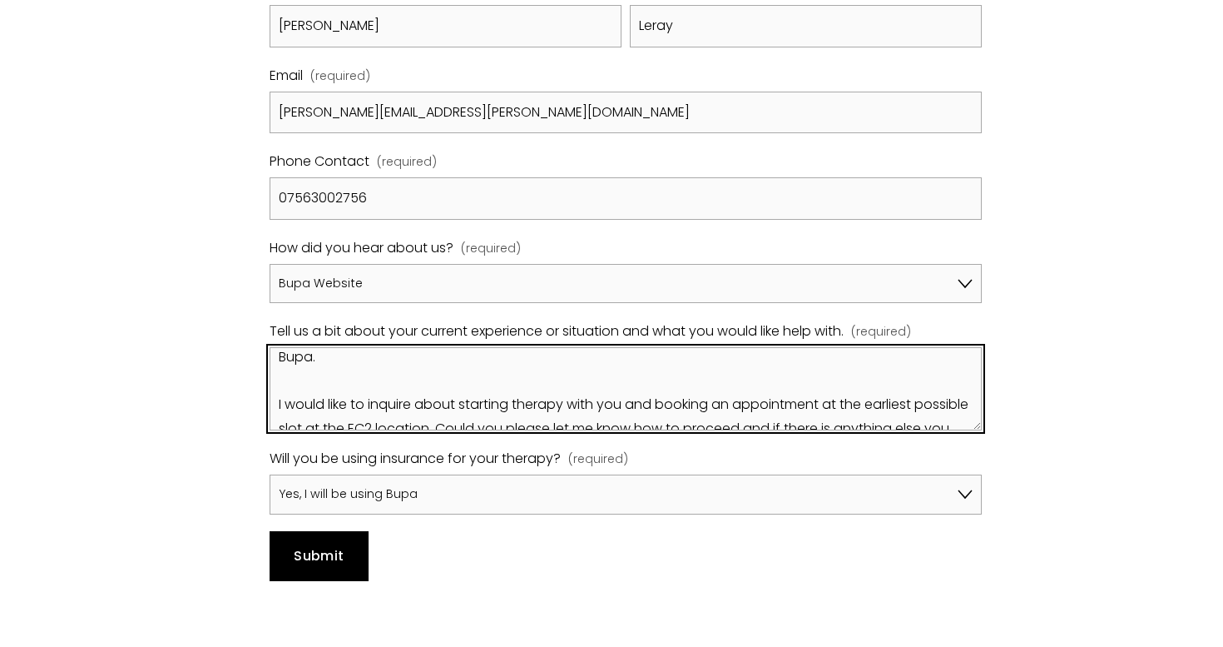
scroll to position [106, 0]
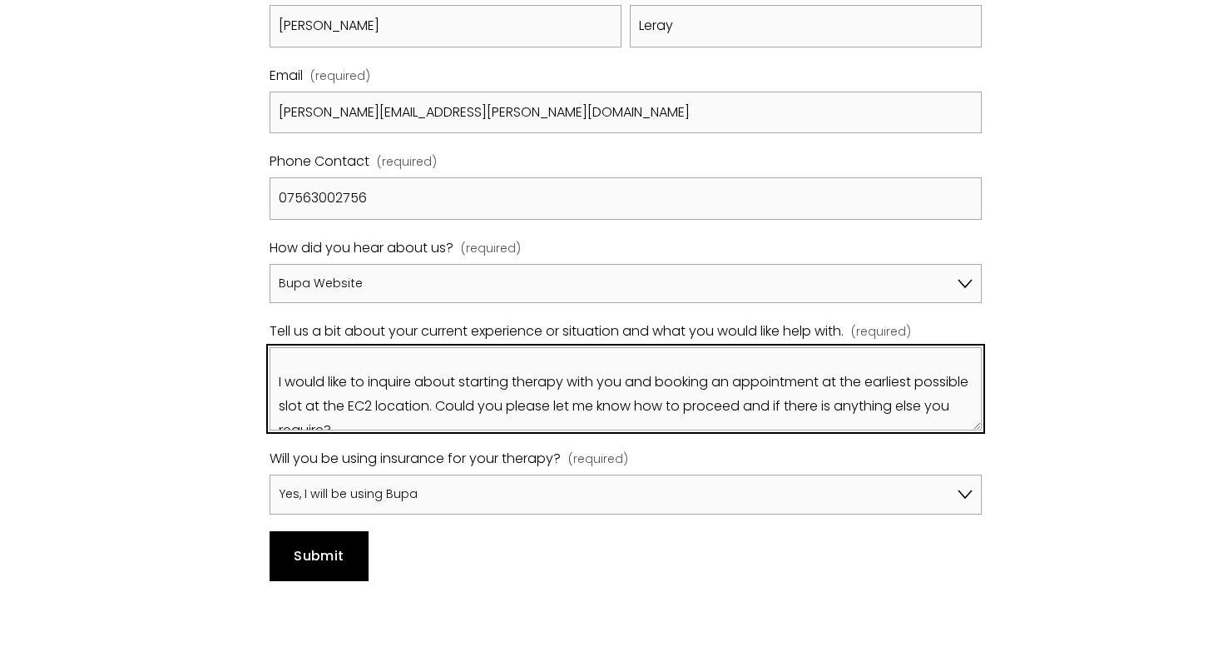
drag, startPoint x: 406, startPoint y: 361, endPoint x: 433, endPoint y: 361, distance: 27.5
click at [433, 361] on textarea "Hello, I hope you are well, my name is Richard Leray. I have been referred to y…" at bounding box center [626, 388] width 712 height 83
click at [424, 351] on textarea "Hello, I hope you are well, my name is Richard Leray. I have been referred to y…" at bounding box center [626, 388] width 712 height 83
drag, startPoint x: 429, startPoint y: 353, endPoint x: 409, endPoint y: 354, distance: 20.8
click at [409, 354] on textarea "Hello, I hope you are well, my name is Richard Leray. I have been referred to y…" at bounding box center [626, 388] width 712 height 83
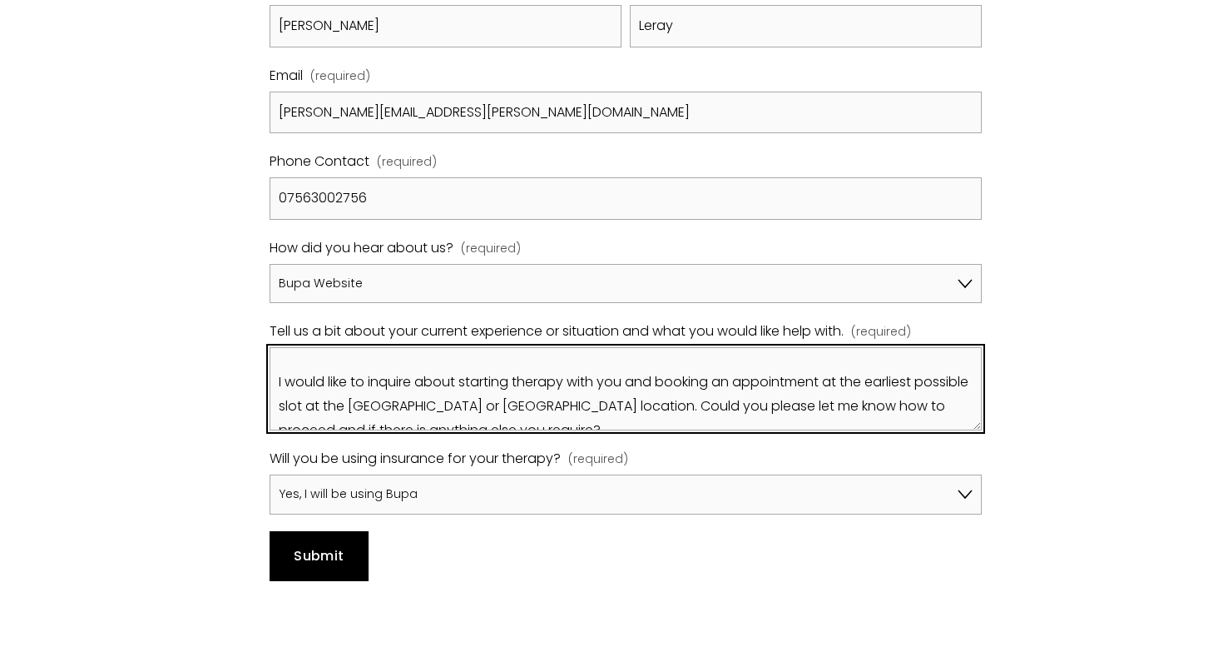
click at [630, 359] on textarea "Hello, I hope you are well, my name is Richard Leray. I have been referred to y…" at bounding box center [626, 388] width 712 height 83
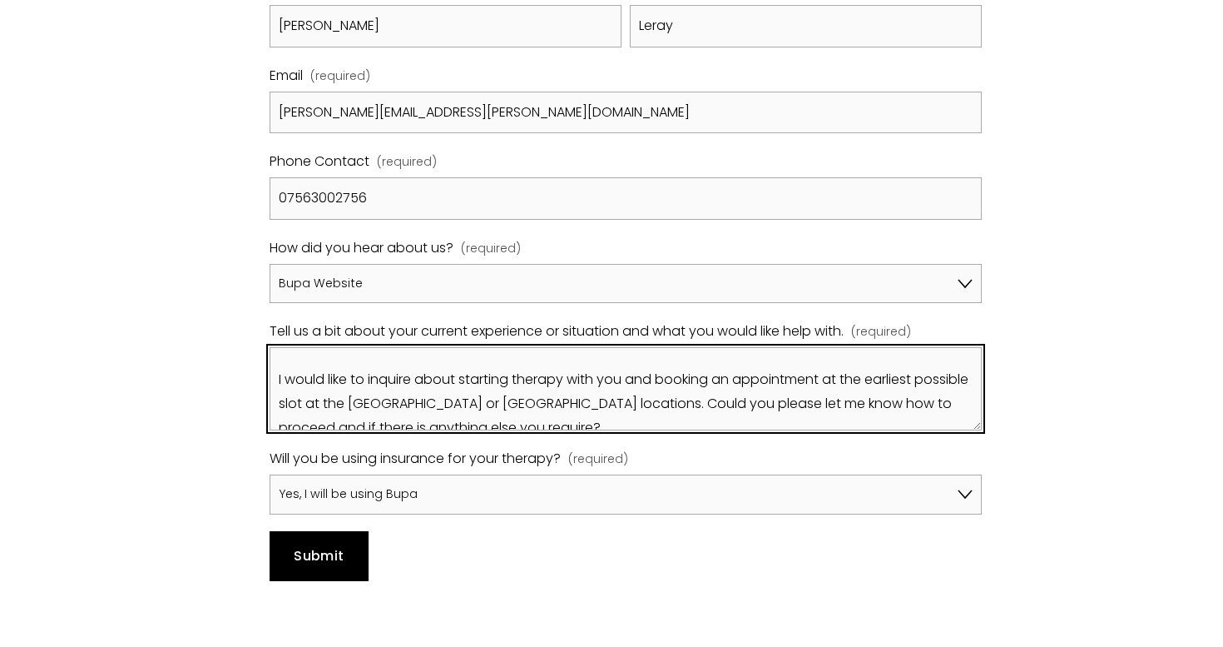
scroll to position [111, 0]
click at [643, 349] on textarea "Hello, I hope you are well, my name is Richard Leray. I have been referred to y…" at bounding box center [626, 388] width 712 height 83
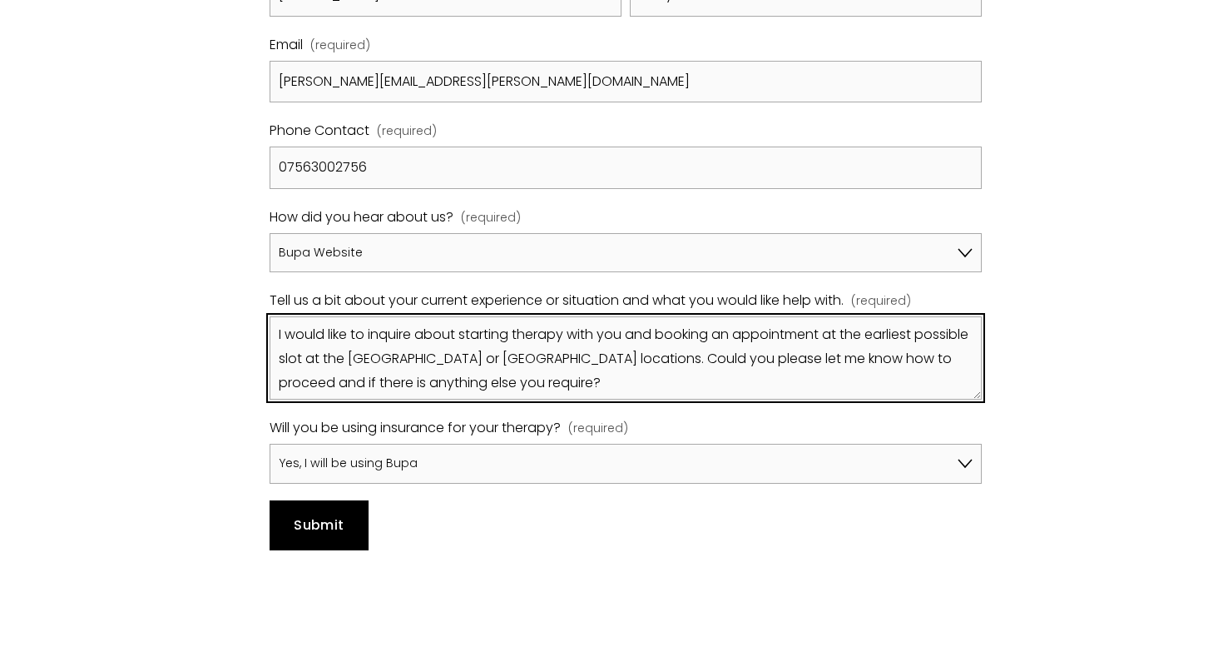
scroll to position [91, 0]
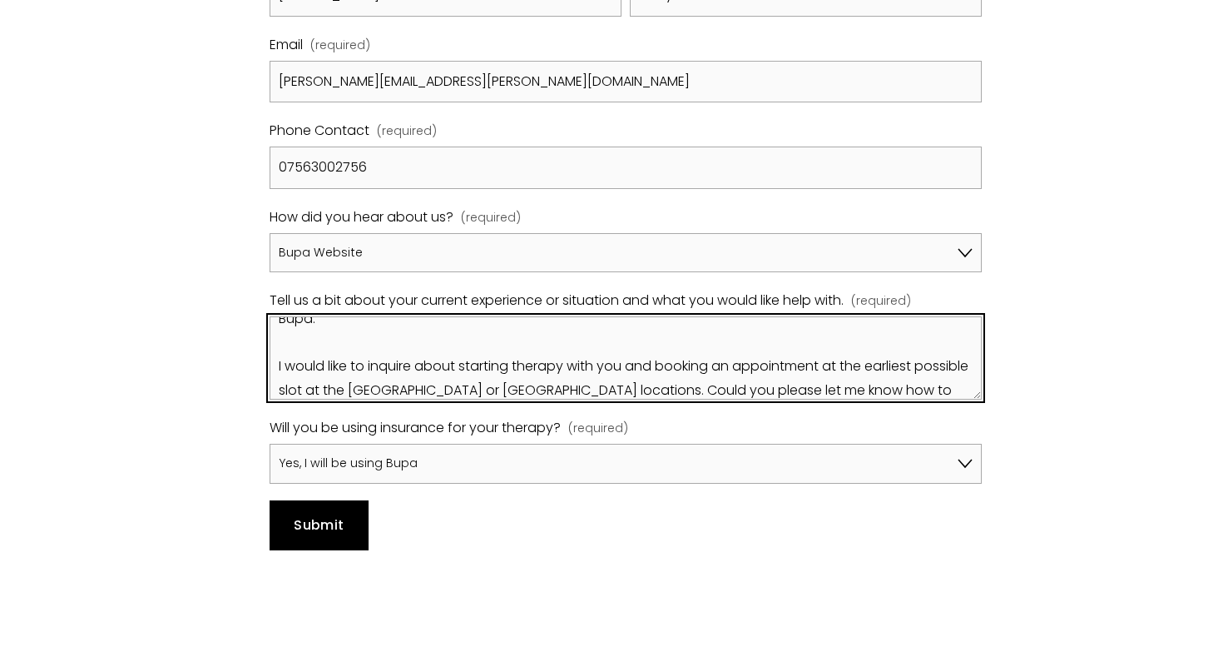
click at [622, 320] on textarea "Hello, I hope you are well, my name is Richard Leray. I have been referred to y…" at bounding box center [626, 357] width 712 height 83
paste textarea "Angharad Vaughan"
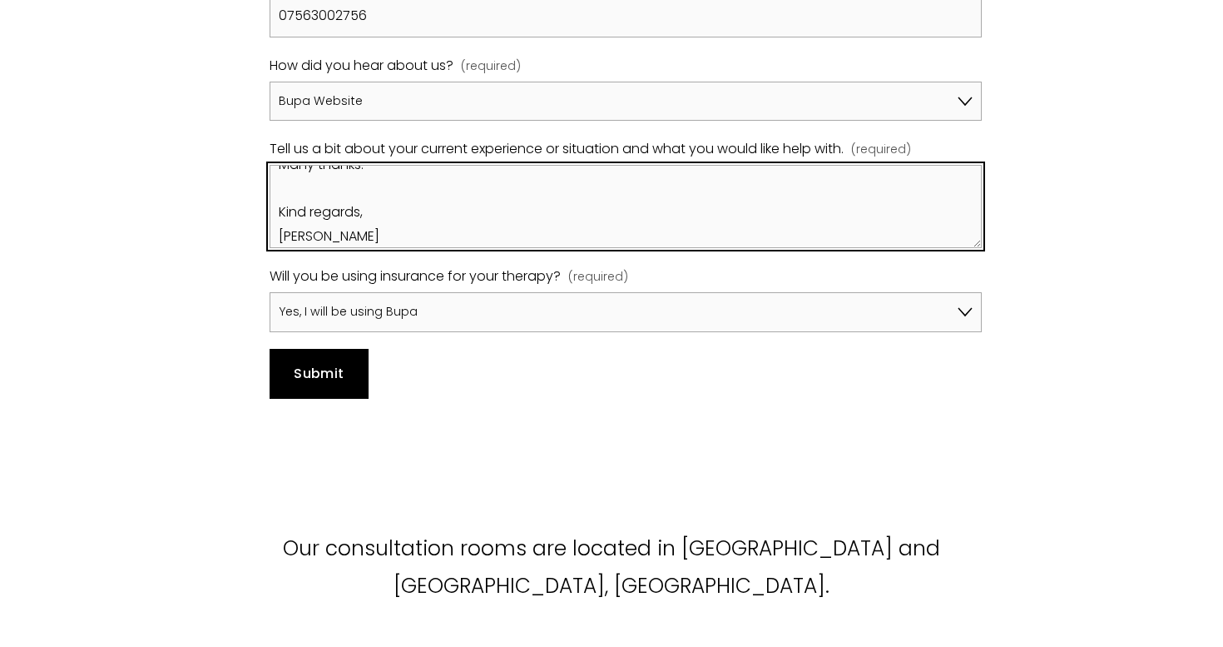
scroll to position [308, 0]
type textarea "Hello, I hope you are well, my name is Richard Leray. I have been referred to y…"
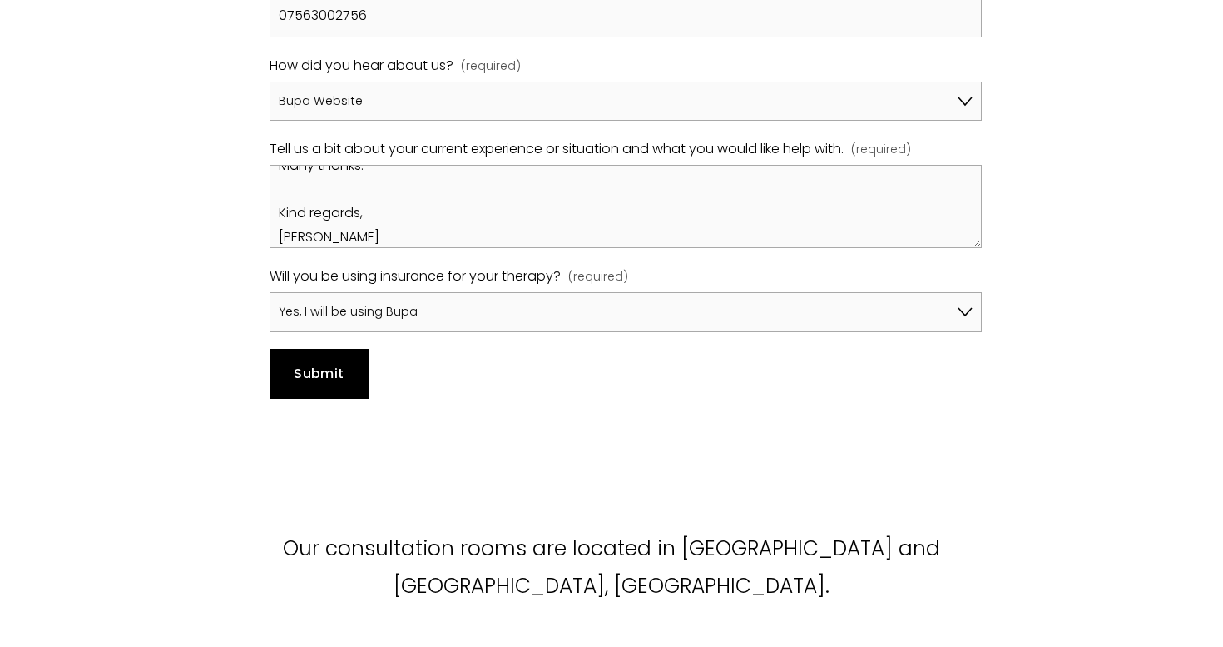
click at [349, 349] on button "Submit Submit" at bounding box center [319, 374] width 99 height 50
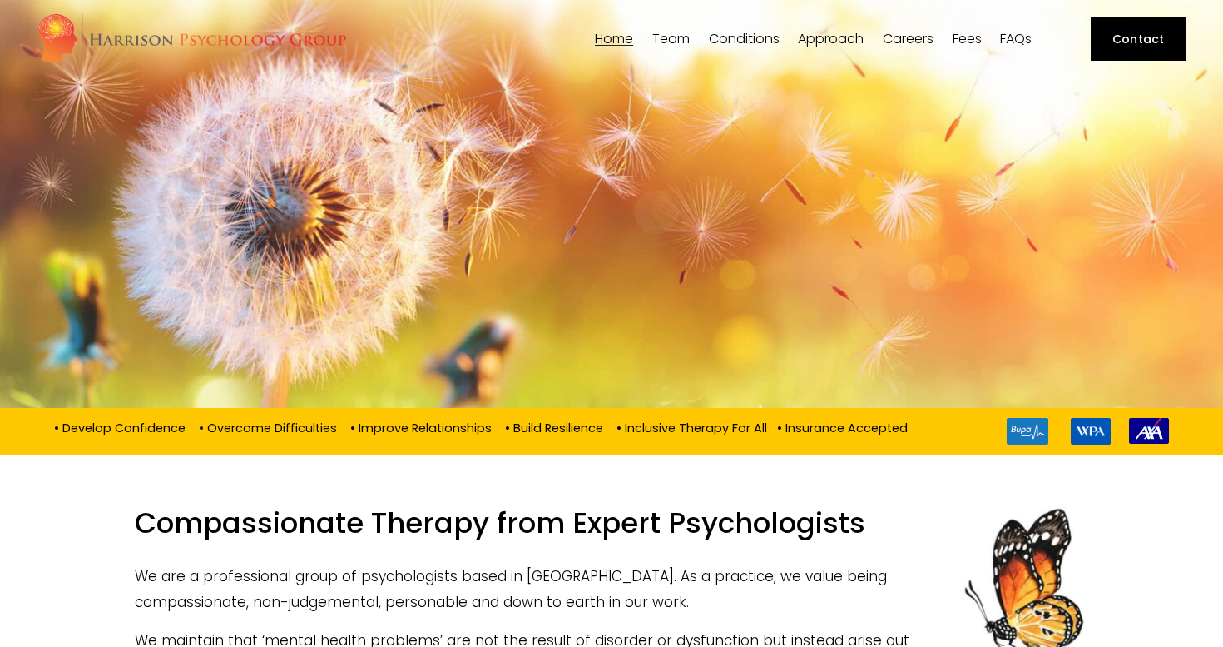
click at [0, 0] on span "[PERSON_NAME]" at bounding box center [0, 0] width 0 height 0
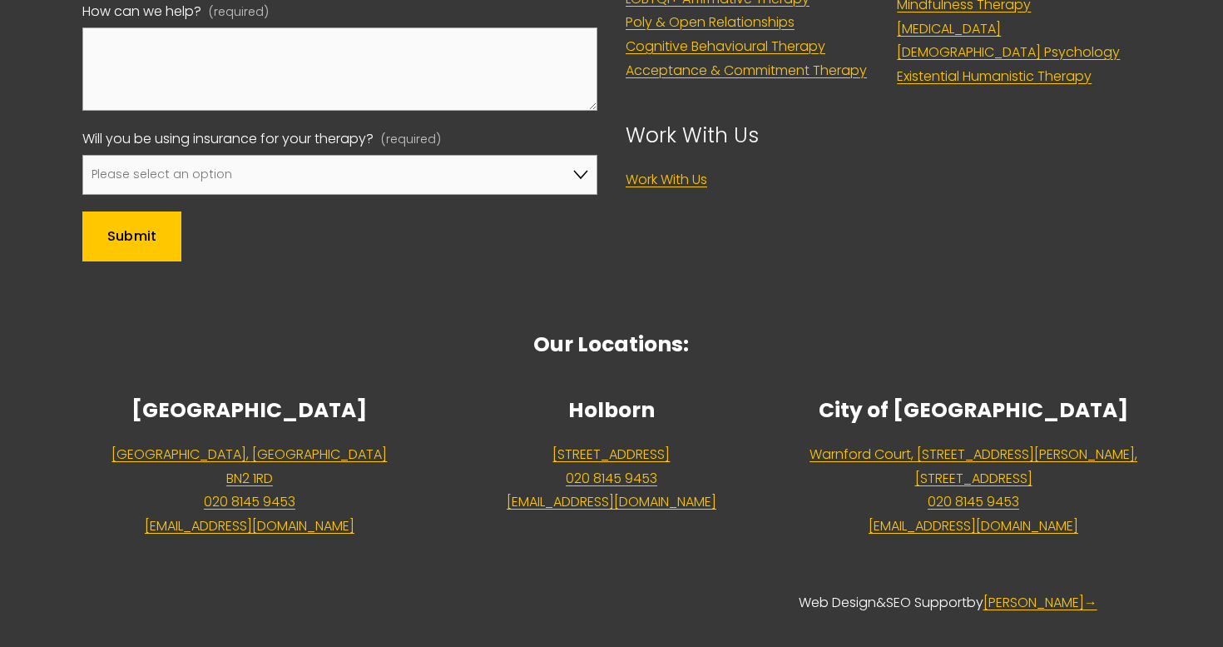
scroll to position [5179, 0]
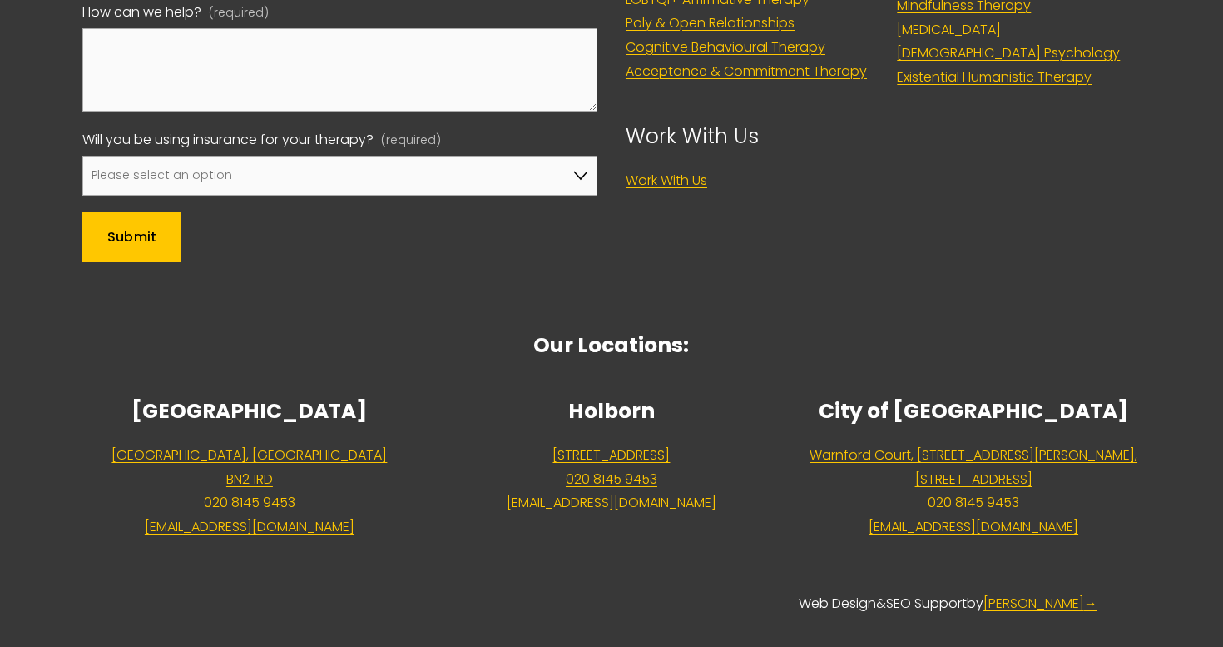
click at [979, 396] on strong "City of [GEOGRAPHIC_DATA]" at bounding box center [974, 410] width 310 height 29
click at [893, 393] on p "City of [GEOGRAPHIC_DATA]" at bounding box center [974, 411] width 334 height 37
drag, startPoint x: 901, startPoint y: 389, endPoint x: 1094, endPoint y: 393, distance: 193.1
click at [1094, 393] on p "City of [GEOGRAPHIC_DATA]" at bounding box center [974, 411] width 334 height 37
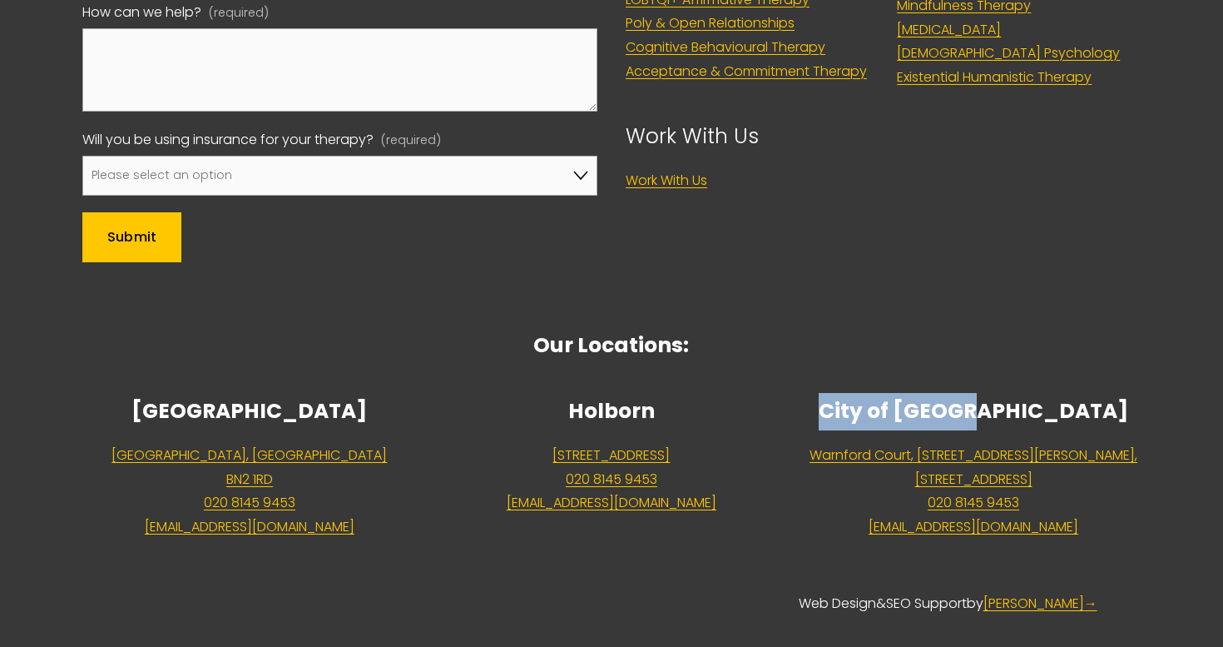
copy strong "City of [GEOGRAPHIC_DATA]"
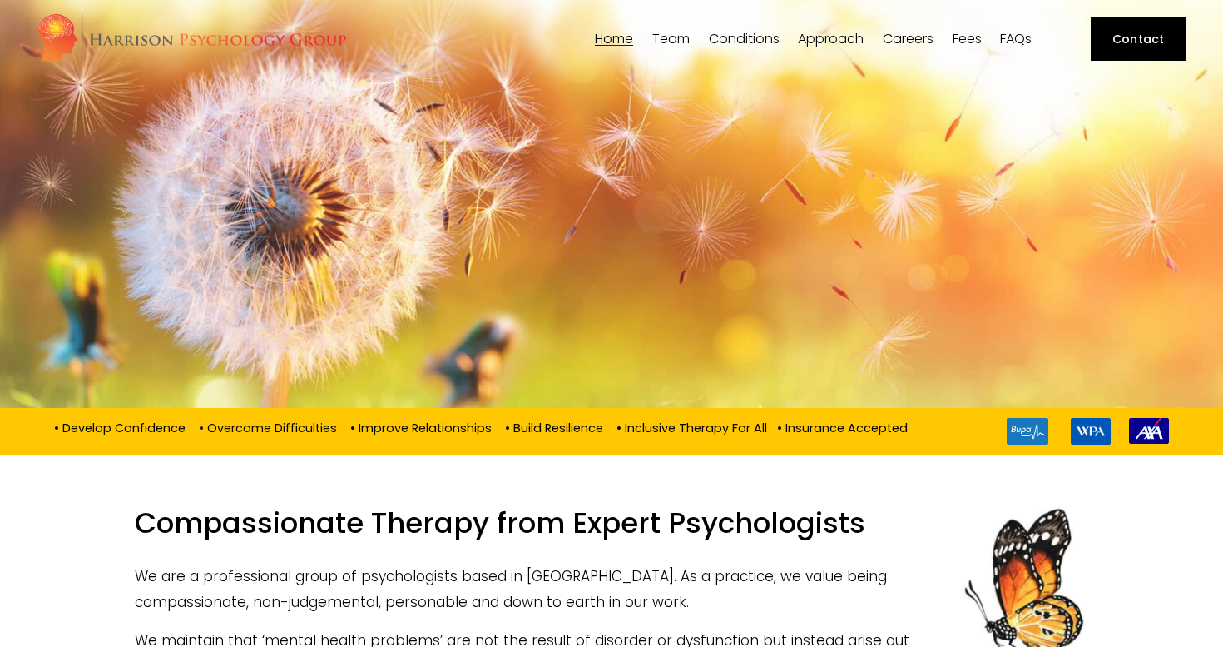
click at [0, 0] on span "[PERSON_NAME]" at bounding box center [0, 0] width 0 height 0
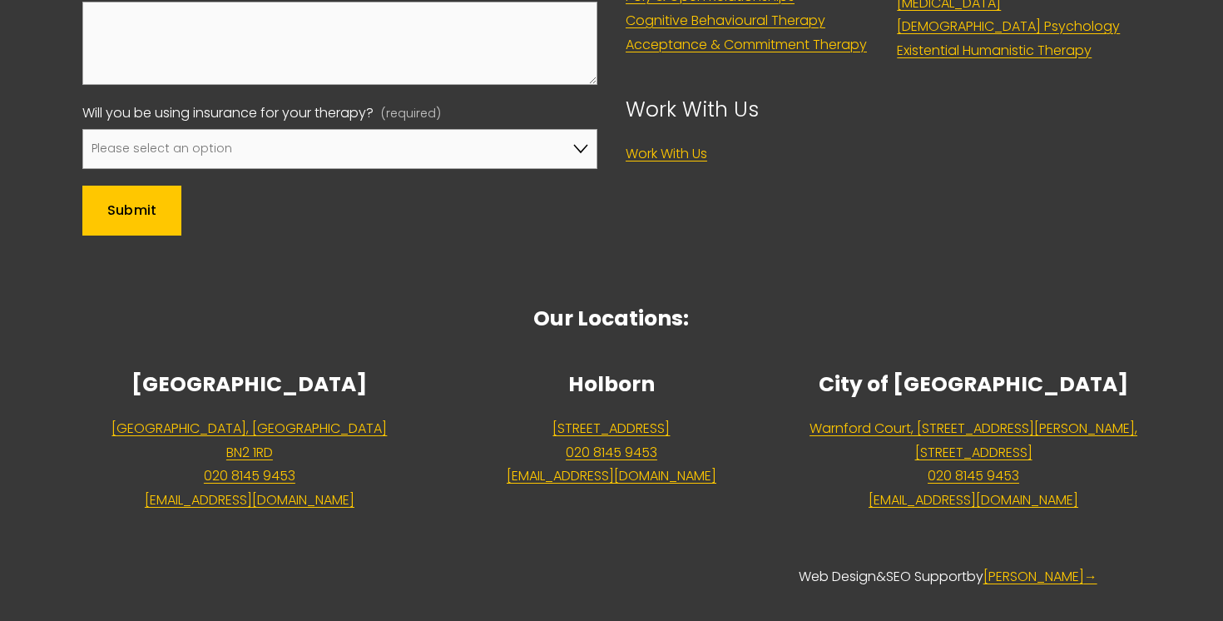
scroll to position [5204, 0]
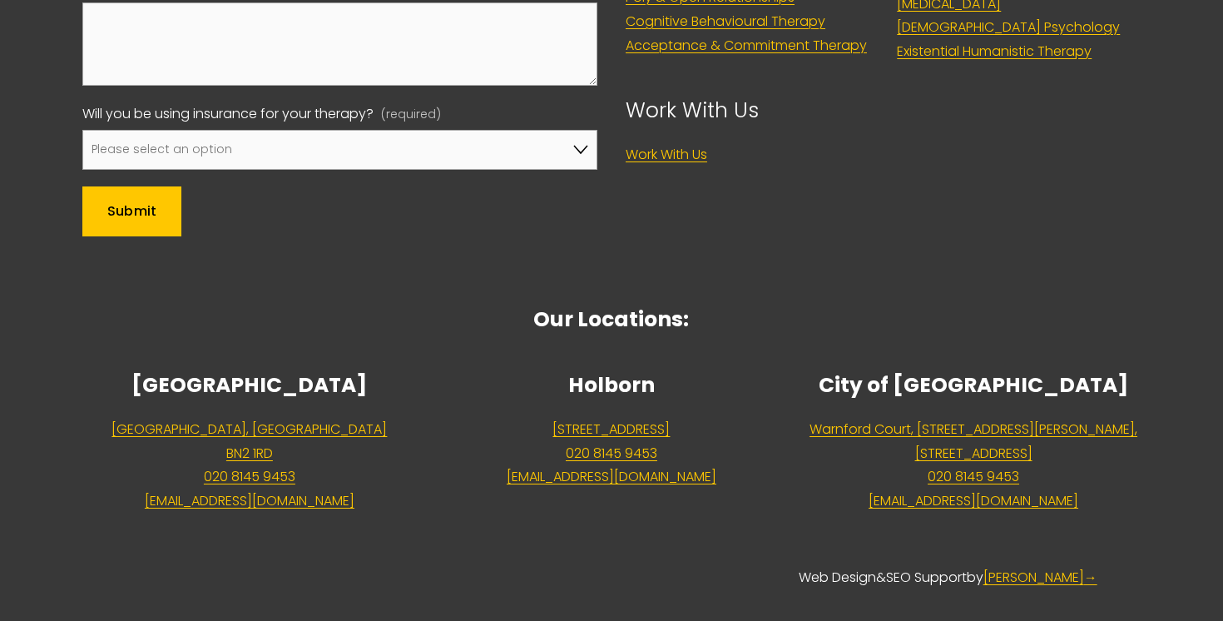
click at [894, 269] on p "Our Locations:" at bounding box center [611, 302] width 1058 height 74
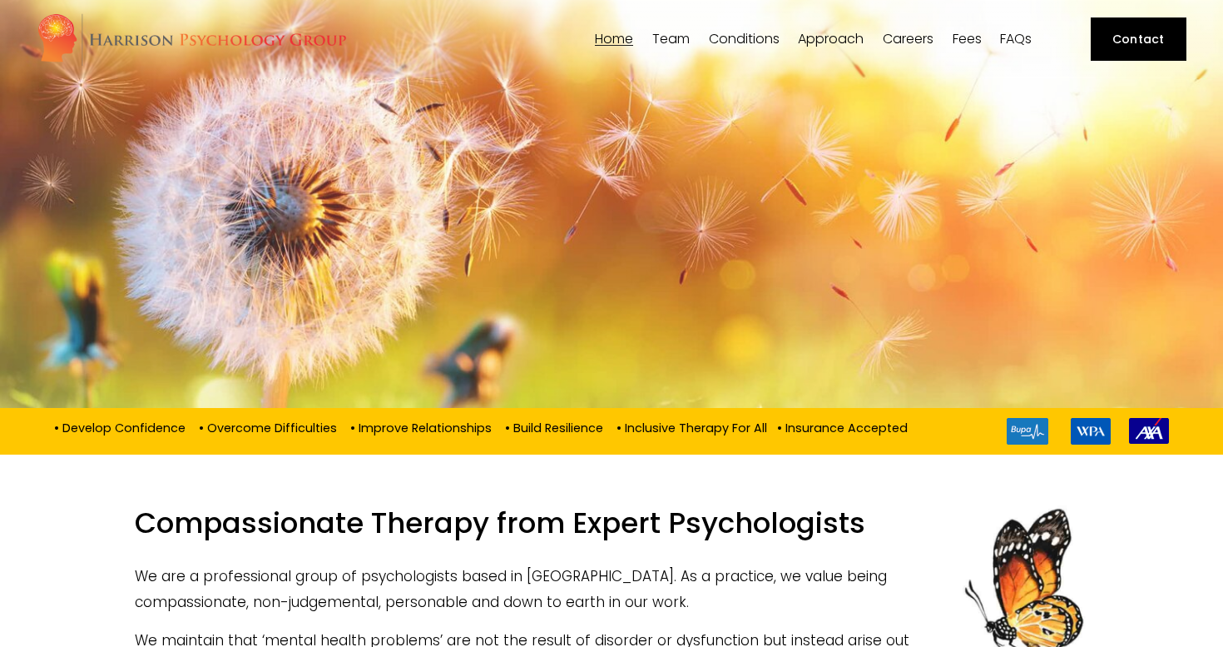
click at [0, 0] on span "[PERSON_NAME]" at bounding box center [0, 0] width 0 height 0
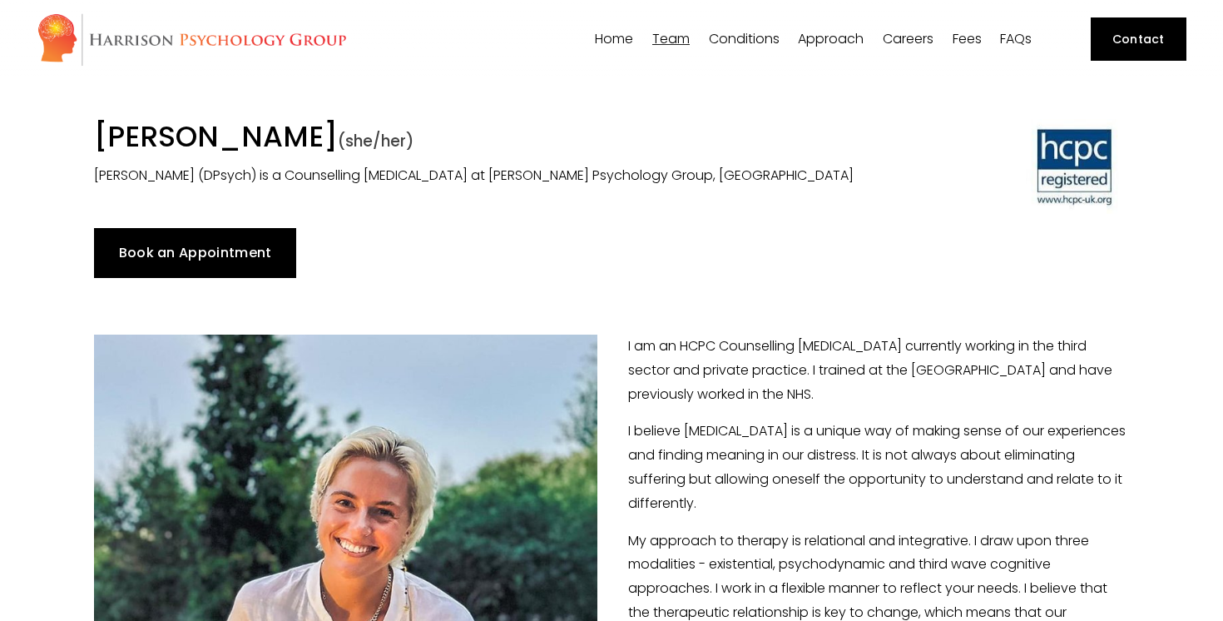
click at [602, 35] on link "Home" at bounding box center [614, 40] width 38 height 16
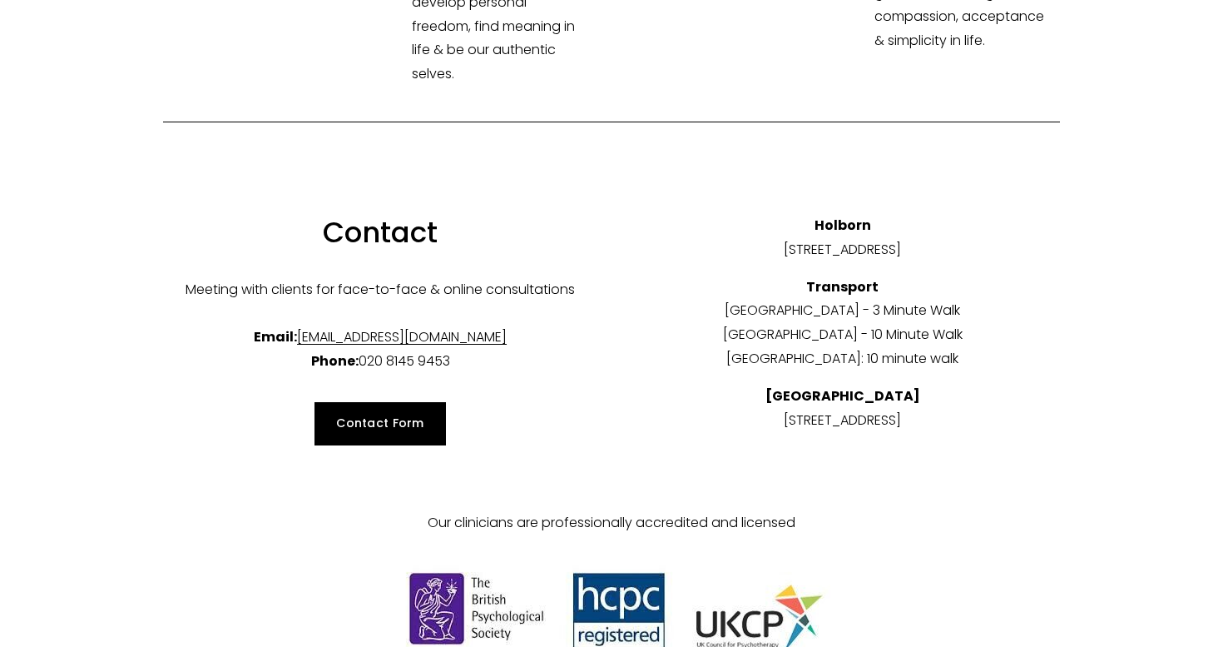
scroll to position [5853, 0]
click at [432, 278] on p "Meeting with clients for face-to-face & online consultations Email: [EMAIL_ADDR…" at bounding box center [380, 326] width 434 height 96
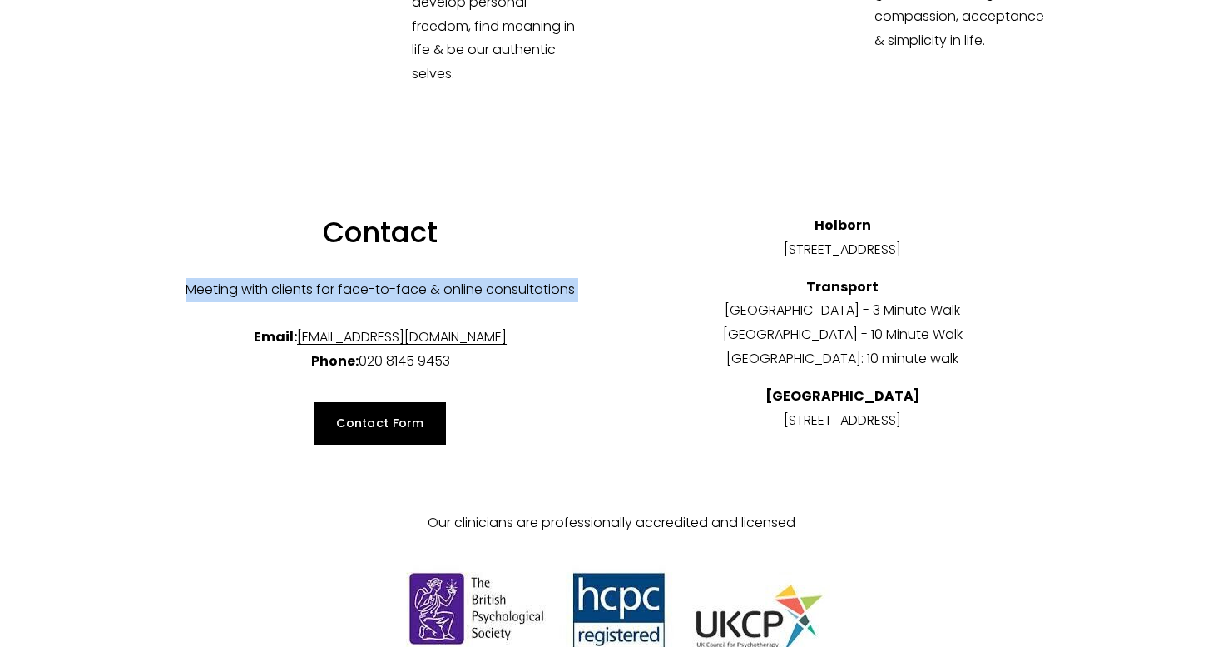
click at [432, 278] on p "Meeting with clients for face-to-face & online consultations Email: [EMAIL_ADDR…" at bounding box center [380, 326] width 434 height 96
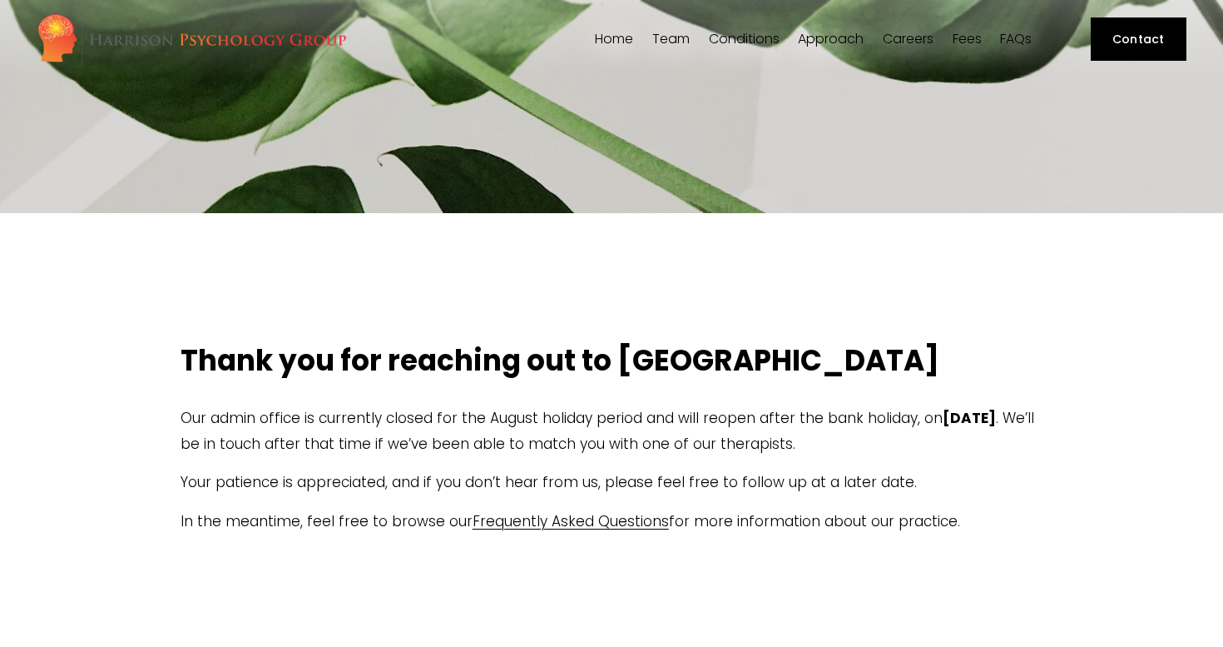
click at [0, 0] on span "[PERSON_NAME]" at bounding box center [0, 0] width 0 height 0
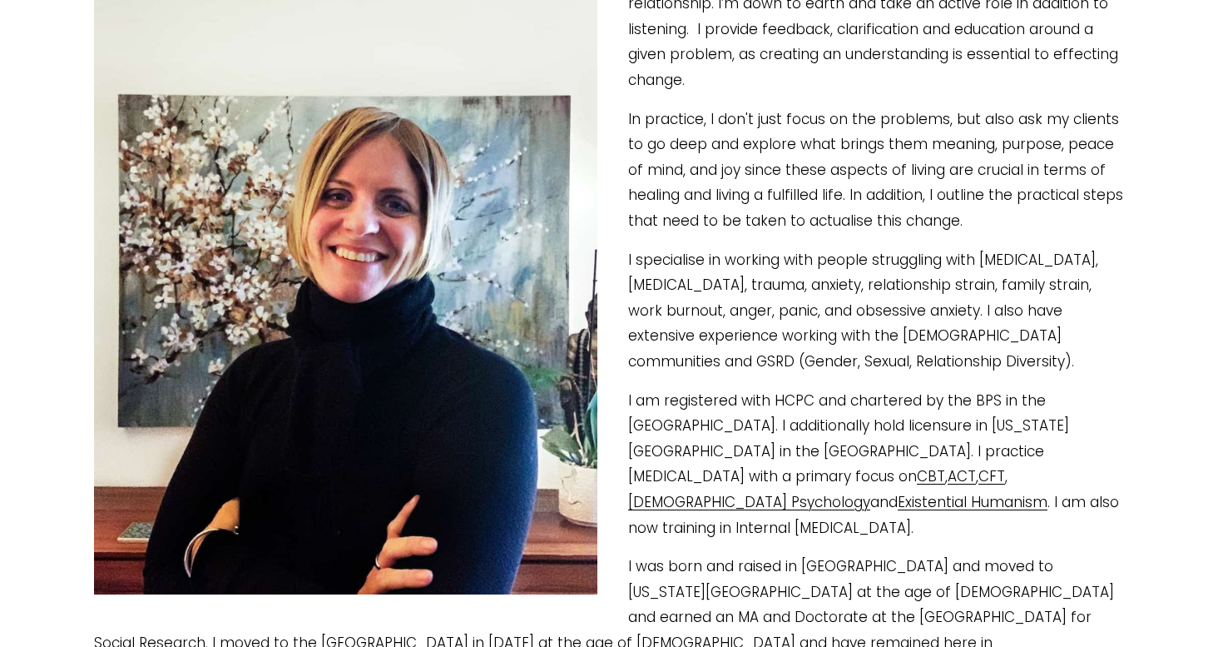
scroll to position [395, 0]
